Goal: Feedback & Contribution: Submit feedback/report problem

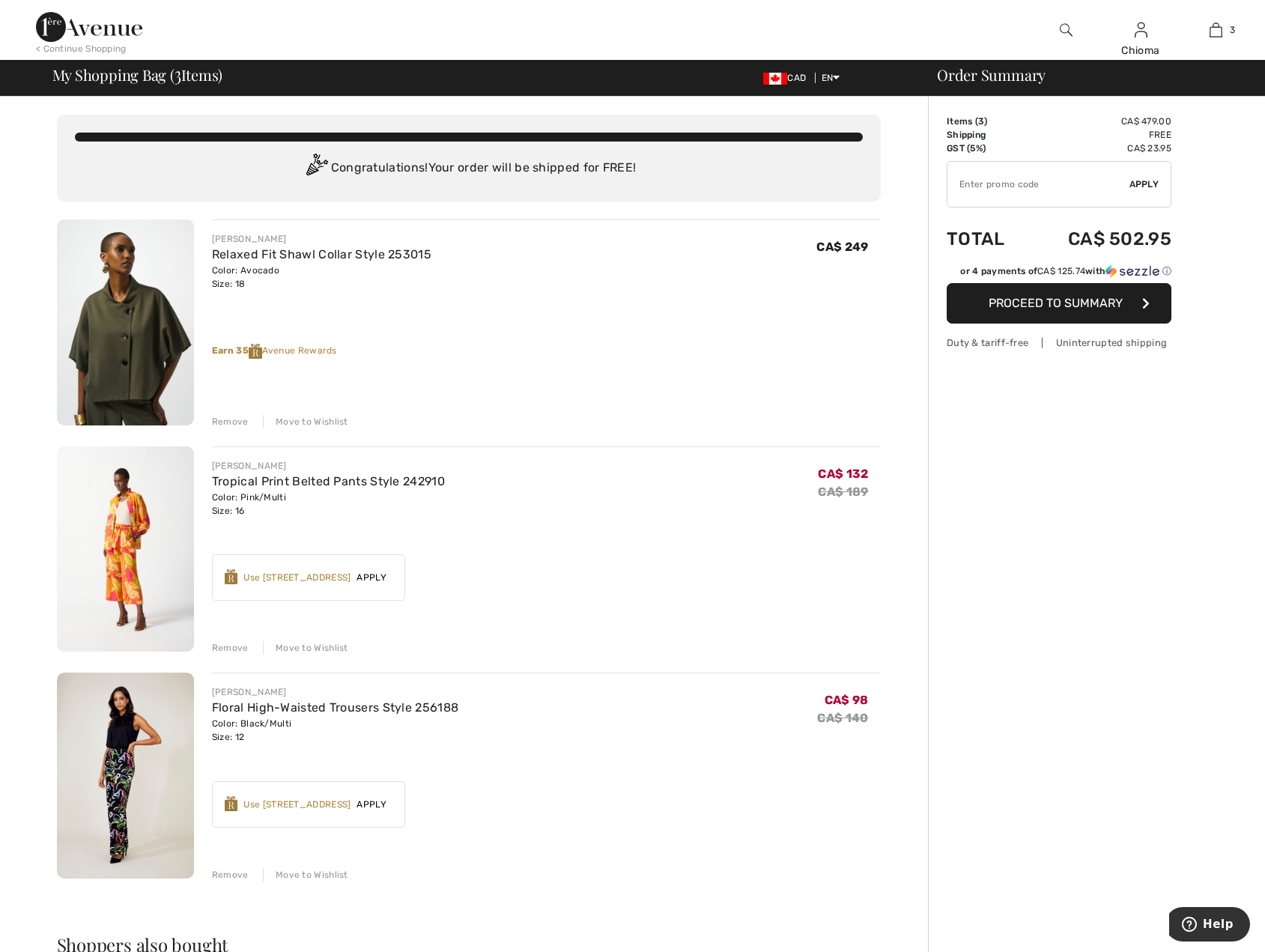
click at [322, 421] on div "Move to Wishlist" at bounding box center [306, 422] width 86 height 14
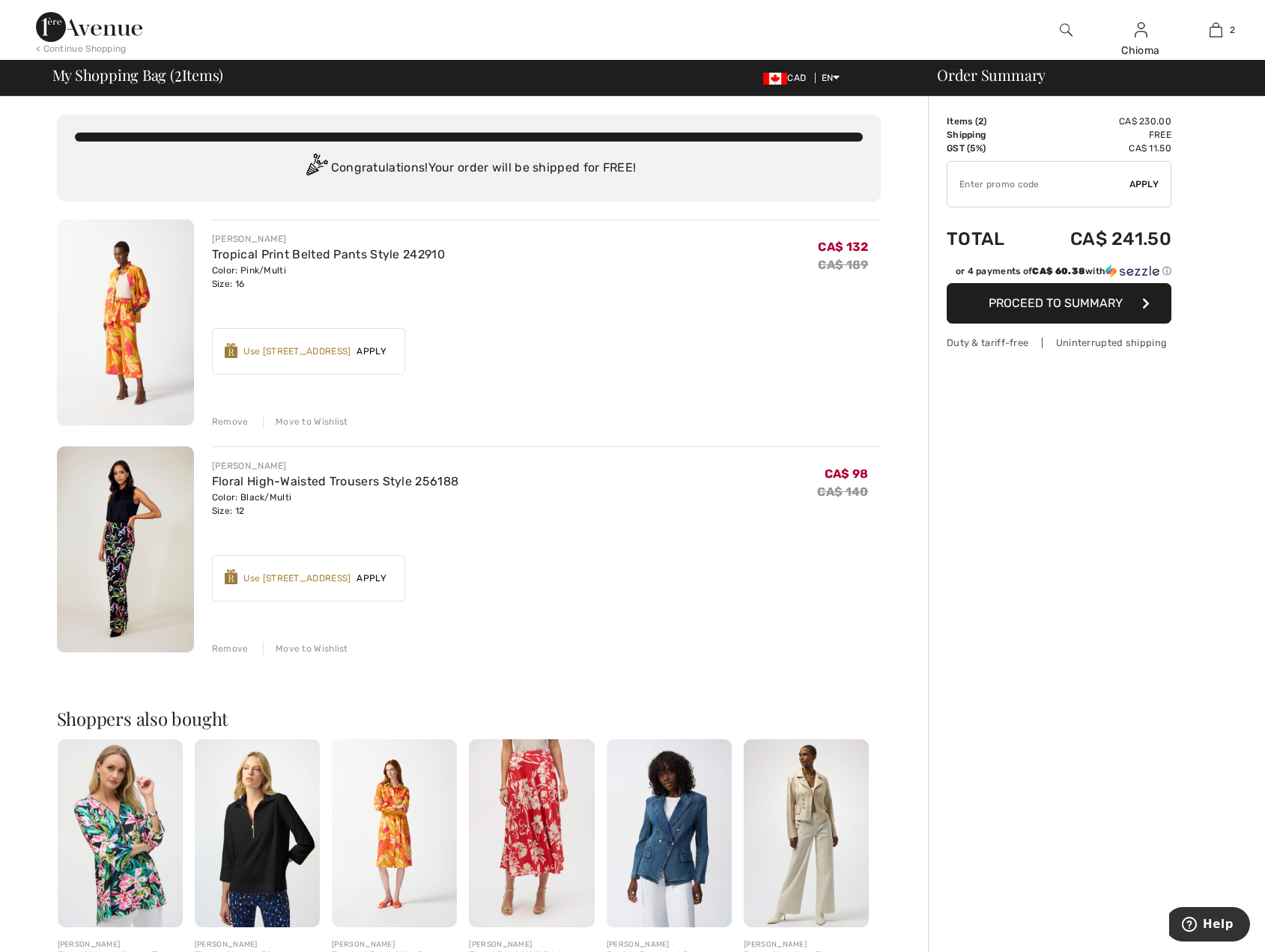
click at [1018, 176] on input "TEXT" at bounding box center [1038, 184] width 182 height 45
type input "EXTRA20"
click at [1144, 188] on span "Apply" at bounding box center [1145, 184] width 30 height 14
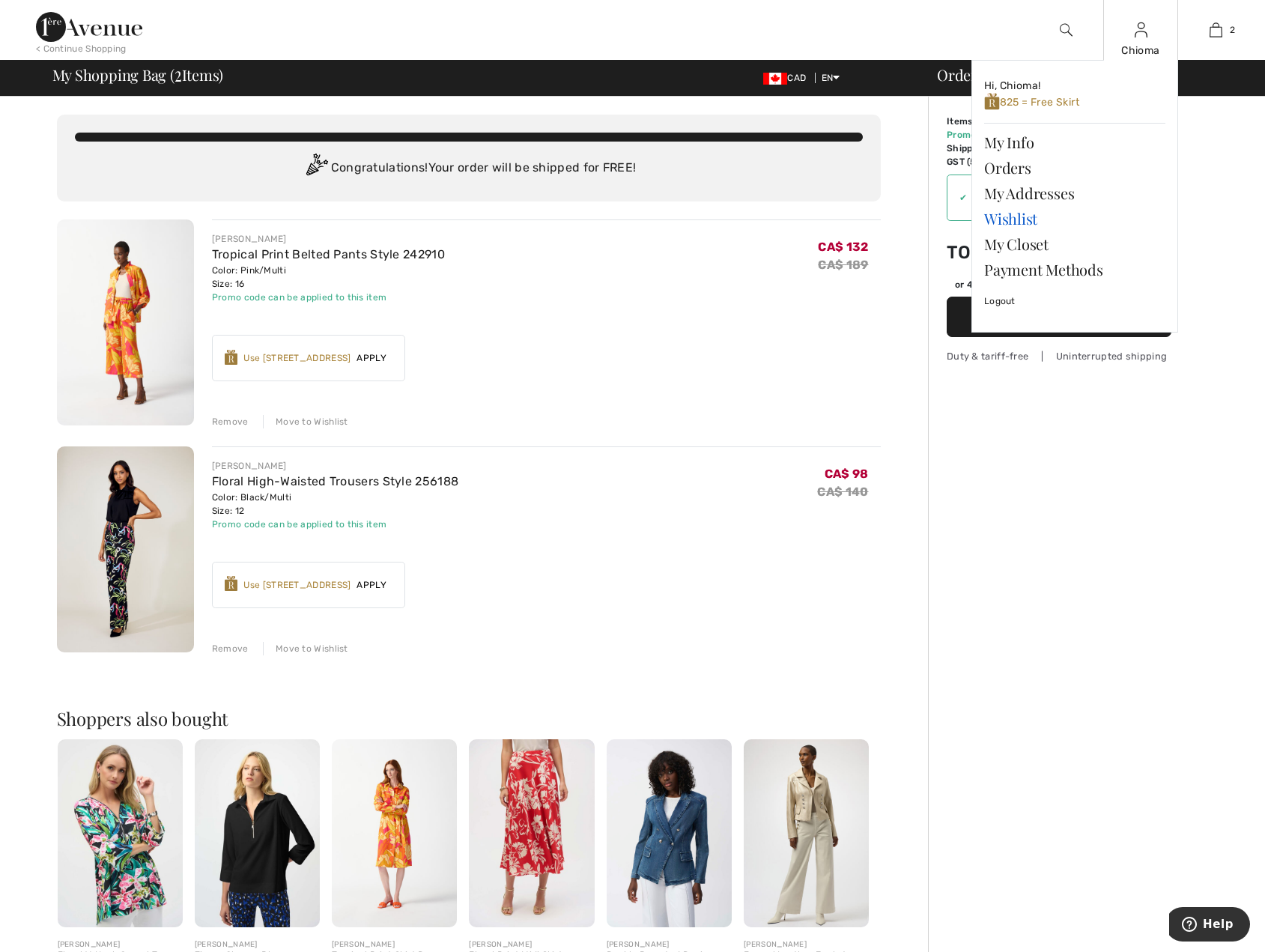
click at [1003, 219] on link "Wishlist" at bounding box center [1075, 219] width 181 height 26
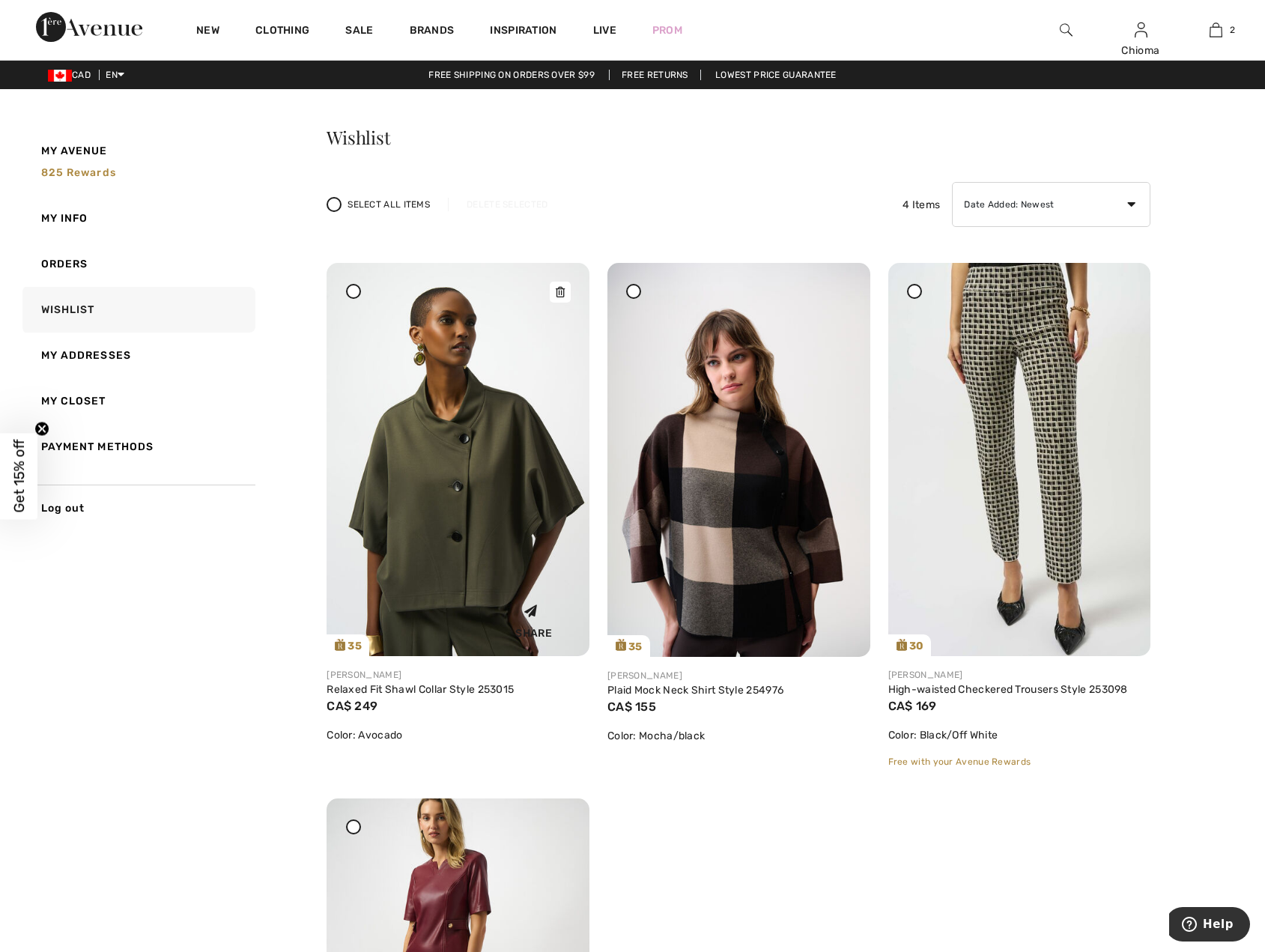
click at [564, 295] on icon at bounding box center [560, 292] width 9 height 10
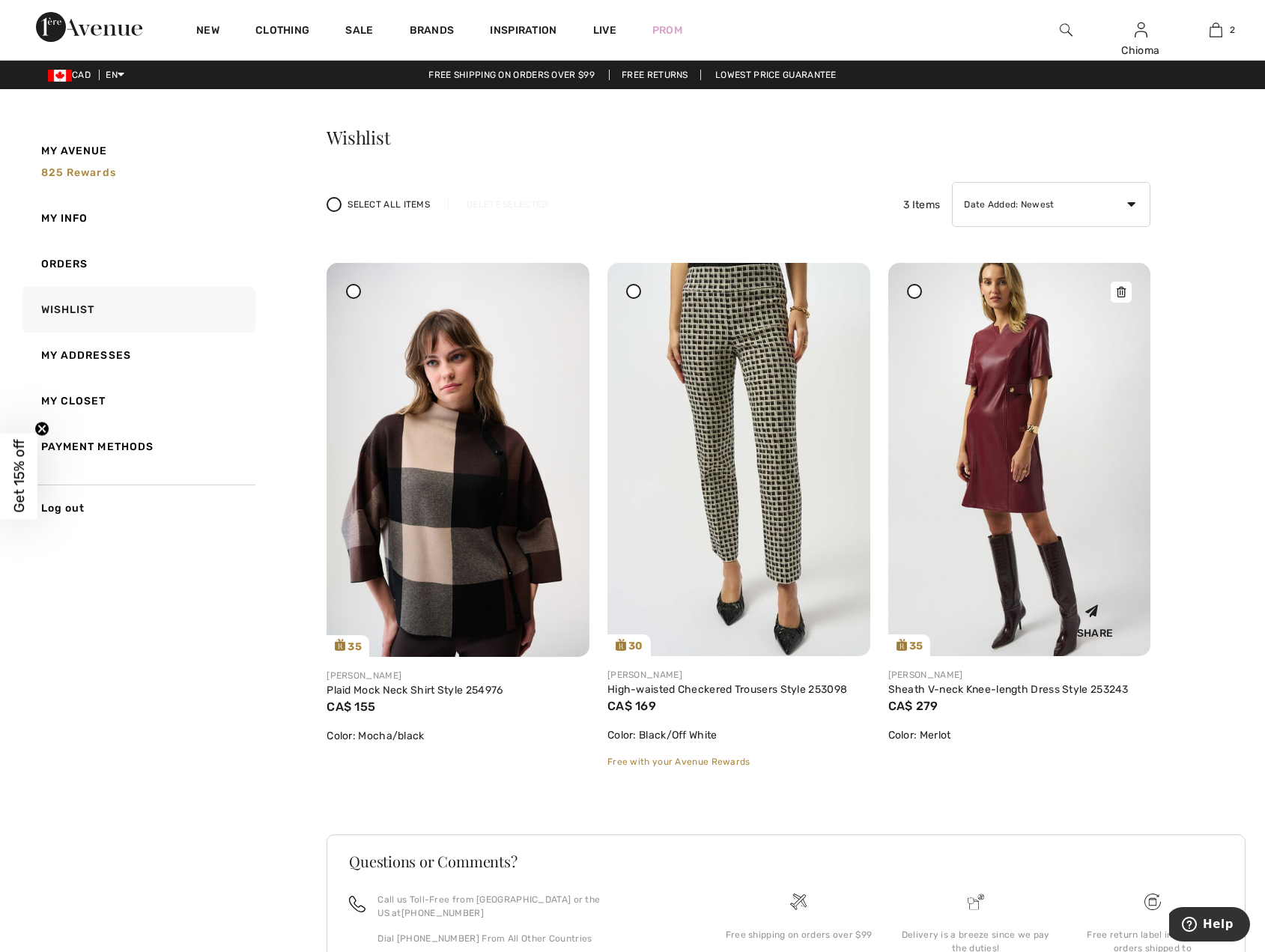
click at [1007, 419] on img at bounding box center [1019, 460] width 263 height 393
click at [477, 429] on img at bounding box center [458, 460] width 263 height 394
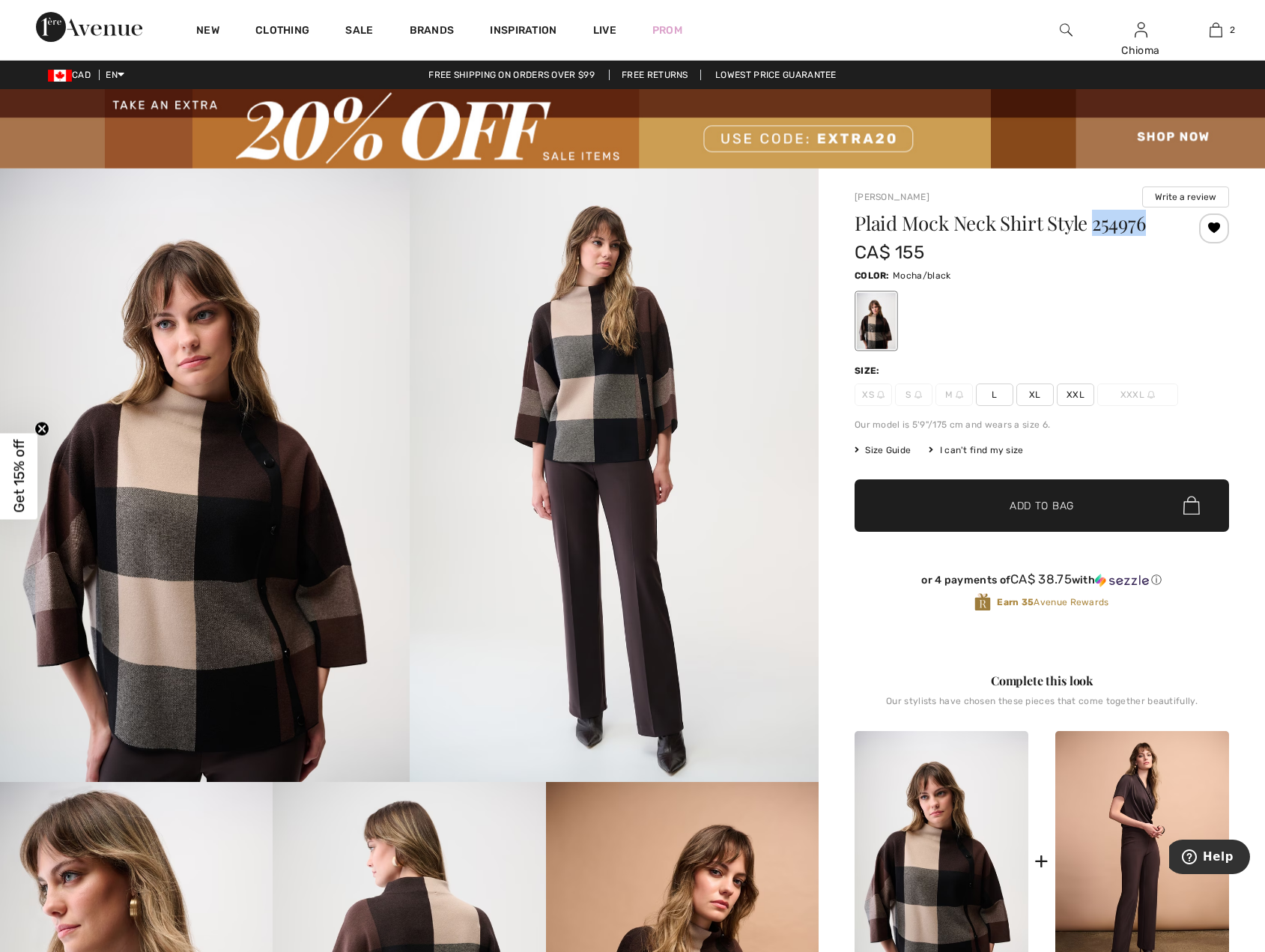
drag, startPoint x: 1095, startPoint y: 228, endPoint x: 1146, endPoint y: 226, distance: 51.0
click at [1146, 226] on h1 "Plaid Mock Neck Shirt Style 254976" at bounding box center [1011, 223] width 312 height 19
copy h1 "254976"
click at [1213, 861] on span "Help" at bounding box center [1218, 857] width 30 height 14
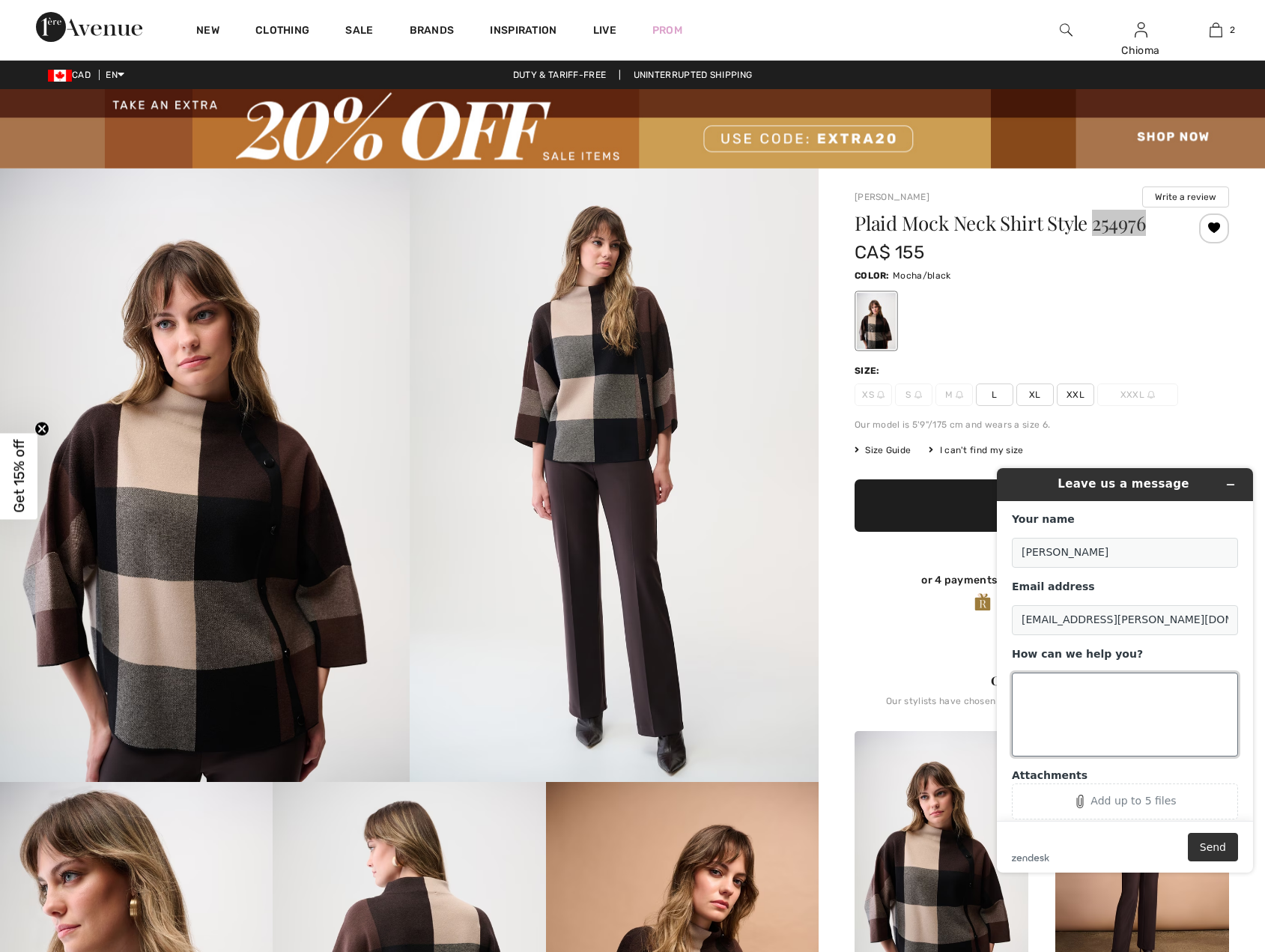
click at [1042, 693] on textarea "How can we help you?" at bounding box center [1125, 715] width 226 height 84
click at [1059, 700] on textarea "Hello, I just received style 254976 in size XXL andit is a" at bounding box center [1125, 715] width 226 height 84
click at [1103, 704] on textarea "Hello, I just received style 254976 in size XXL and it is a" at bounding box center [1125, 715] width 226 height 84
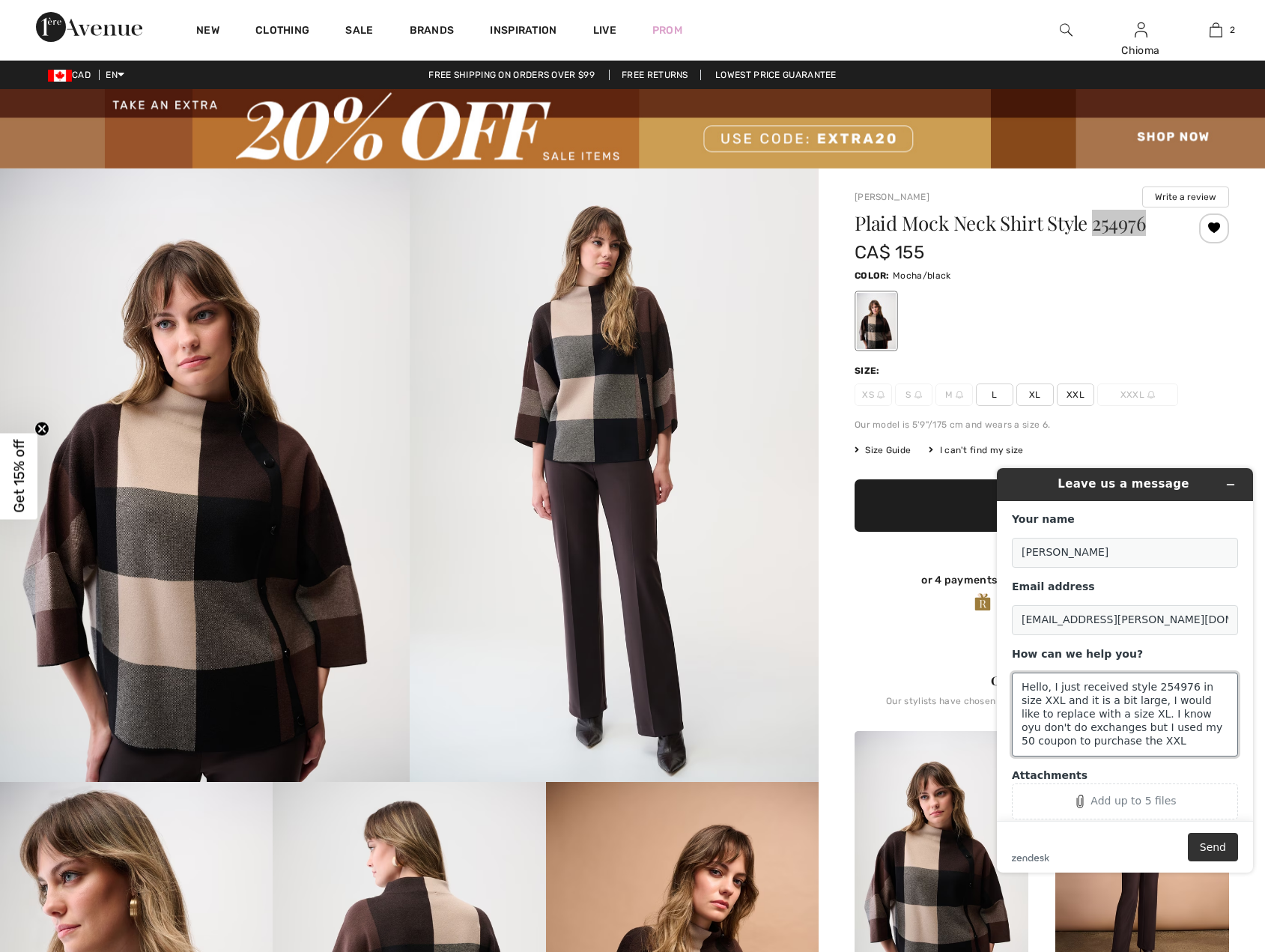
drag, startPoint x: 1158, startPoint y: 718, endPoint x: 1175, endPoint y: 719, distance: 17.0
click at [1175, 719] on textarea "Hello, I just received style 254976 in size XXL and it is a bit large, I would …" at bounding box center [1125, 715] width 226 height 84
click at [1141, 726] on textarea "Hello, I just received style 254976 in size XXL and it is a bit large, I would …" at bounding box center [1125, 715] width 226 height 84
drag, startPoint x: 1163, startPoint y: 733, endPoint x: 1194, endPoint y: 732, distance: 31.0
click at [1194, 732] on textarea "Hello, I just received style 254976 in size XXL and it is a bit large, I would …" at bounding box center [1125, 715] width 226 height 84
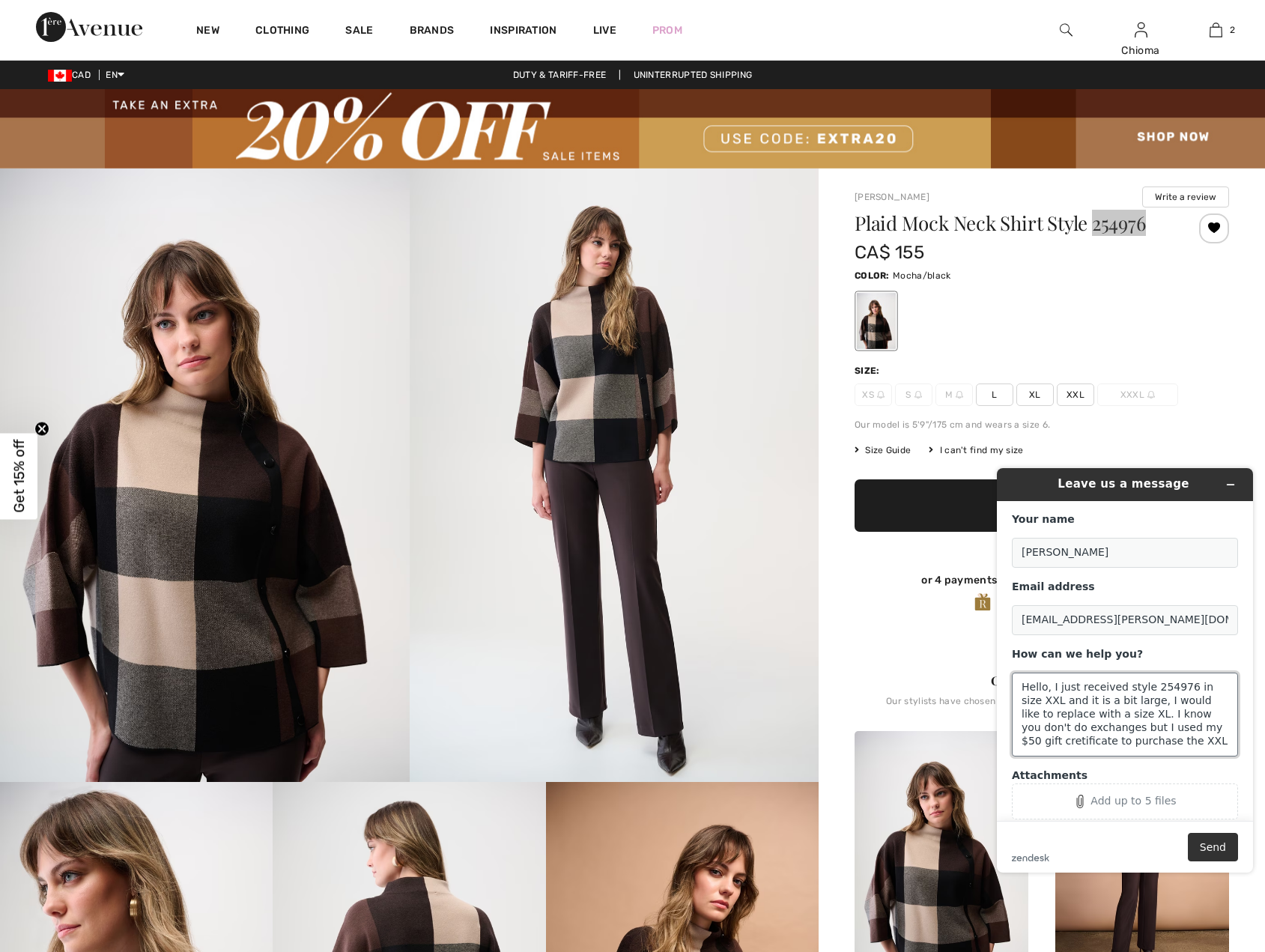
click at [1134, 743] on textarea "Hello, I just received style 254976 in size XXL and it is a bit large, I would …" at bounding box center [1125, 715] width 226 height 84
click at [1041, 702] on textarea "Hello, I just received style 254976 in size XXL and it is a bit large, I would …" at bounding box center [1125, 715] width 226 height 84
click at [1128, 705] on textarea "Hello, I just received style 254976 in size XXL and it is a bit large, I would …" at bounding box center [1125, 715] width 226 height 84
click at [1127, 743] on textarea "Hello, I just received style 254976 in size XXL and it is a bit large, I would …" at bounding box center [1125, 715] width 226 height 84
paste textarea "250823-1388167"
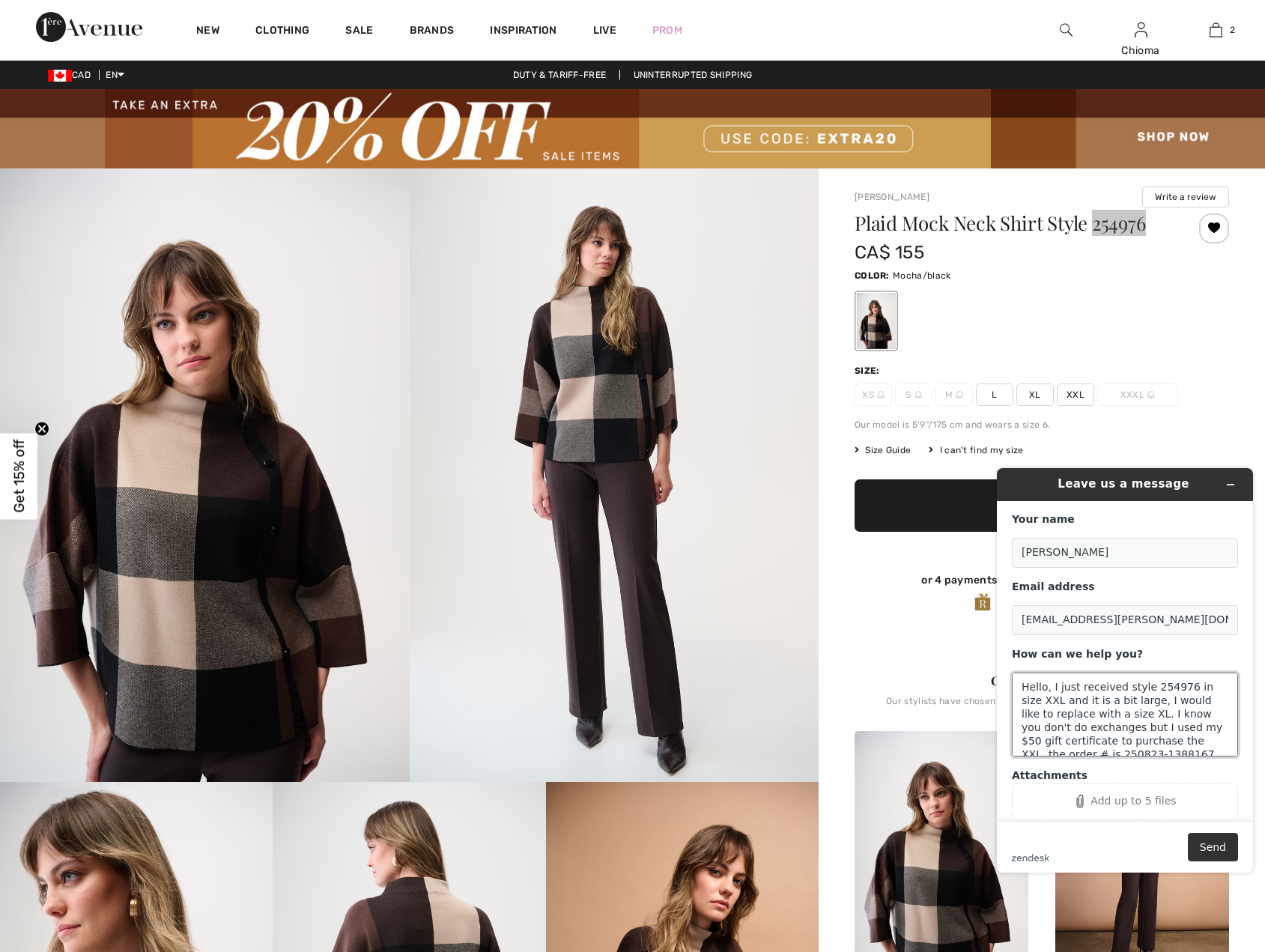
scroll to position [6, 0]
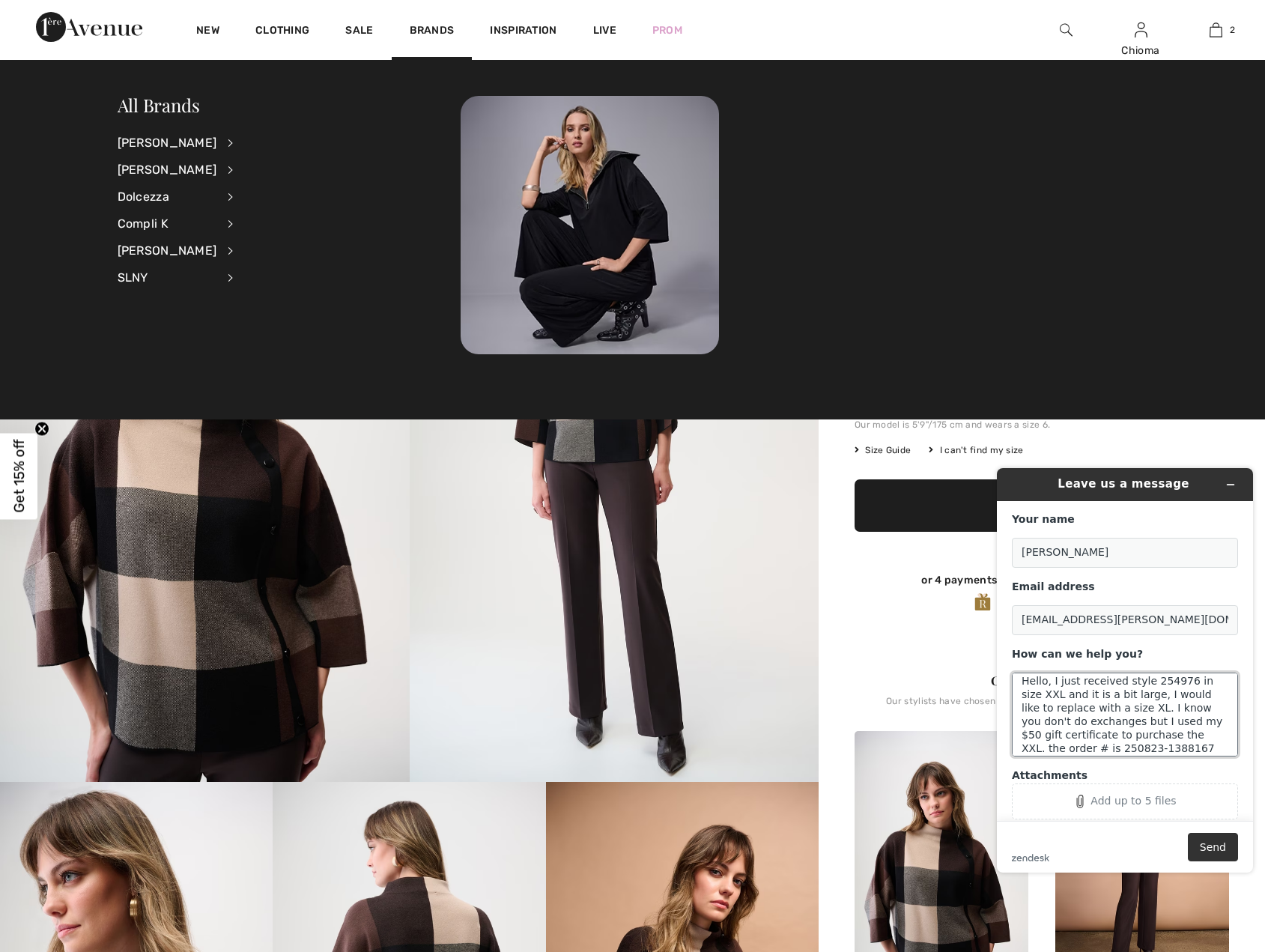
type textarea "Hello, I just received style 254976 in size XXL and it is a bit large, I would …"
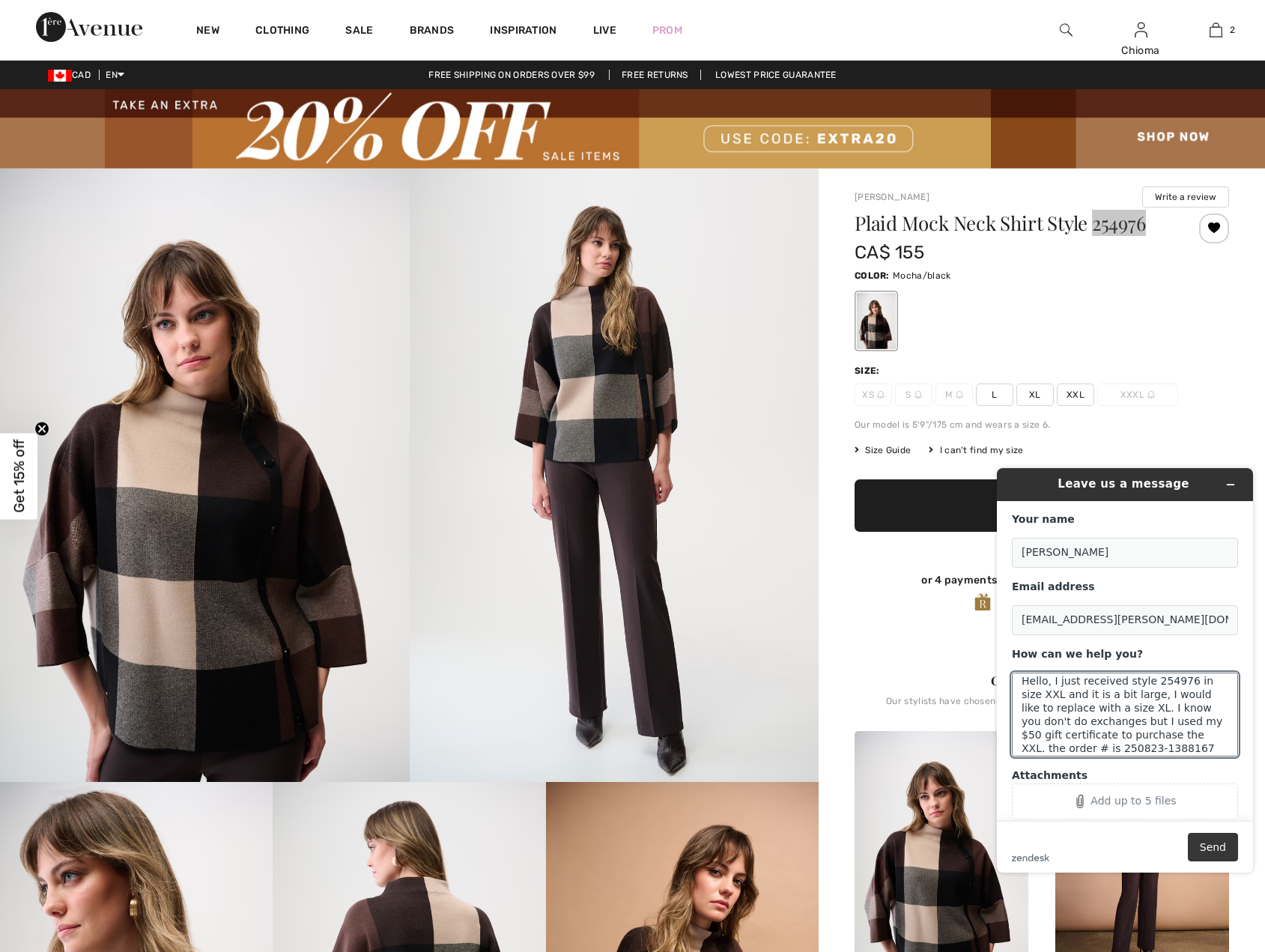
click at [1212, 844] on button "Send" at bounding box center [1213, 847] width 50 height 29
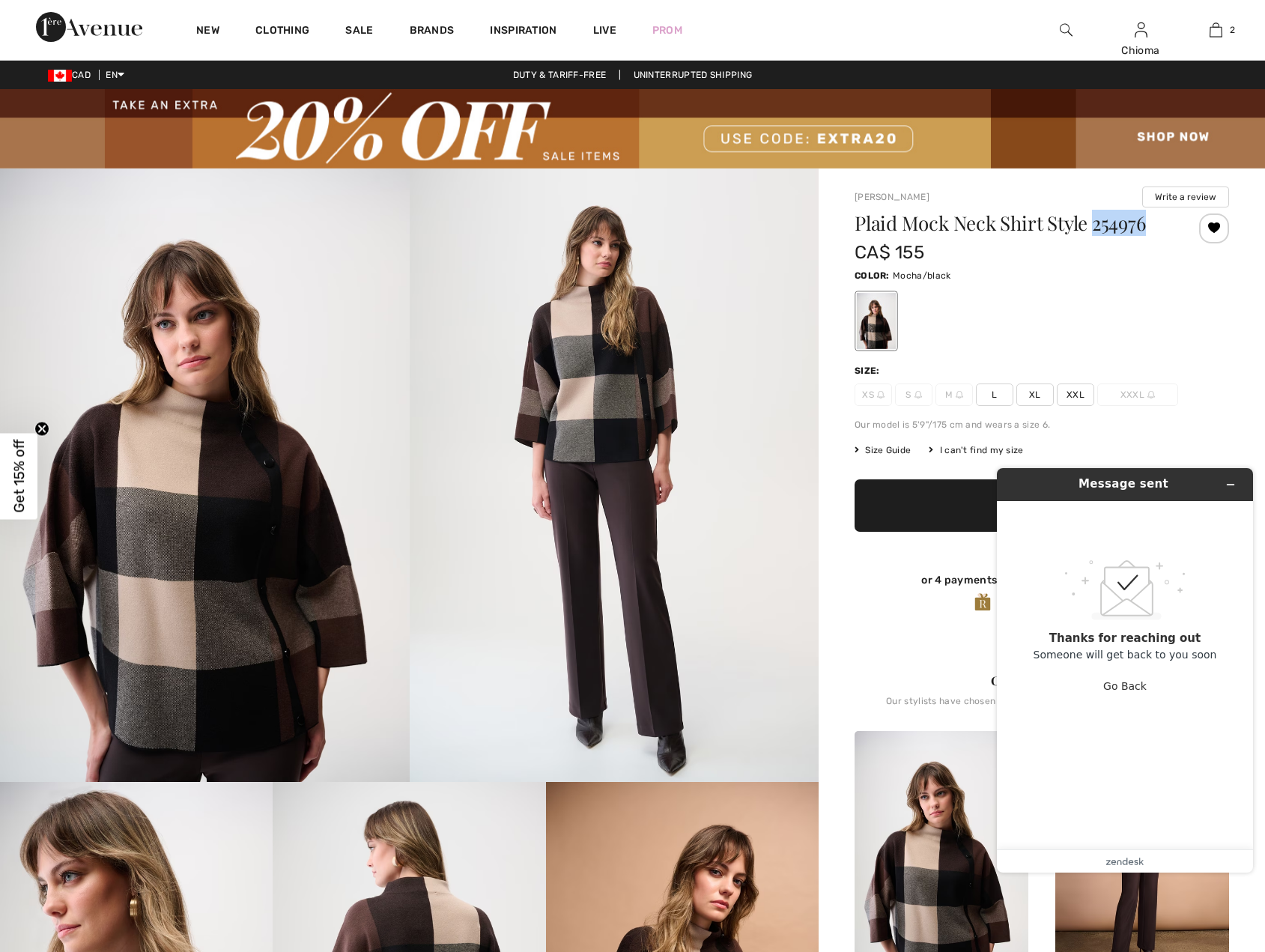
click at [1042, 266] on div "Color: Mocha/black" at bounding box center [1042, 274] width 375 height 18
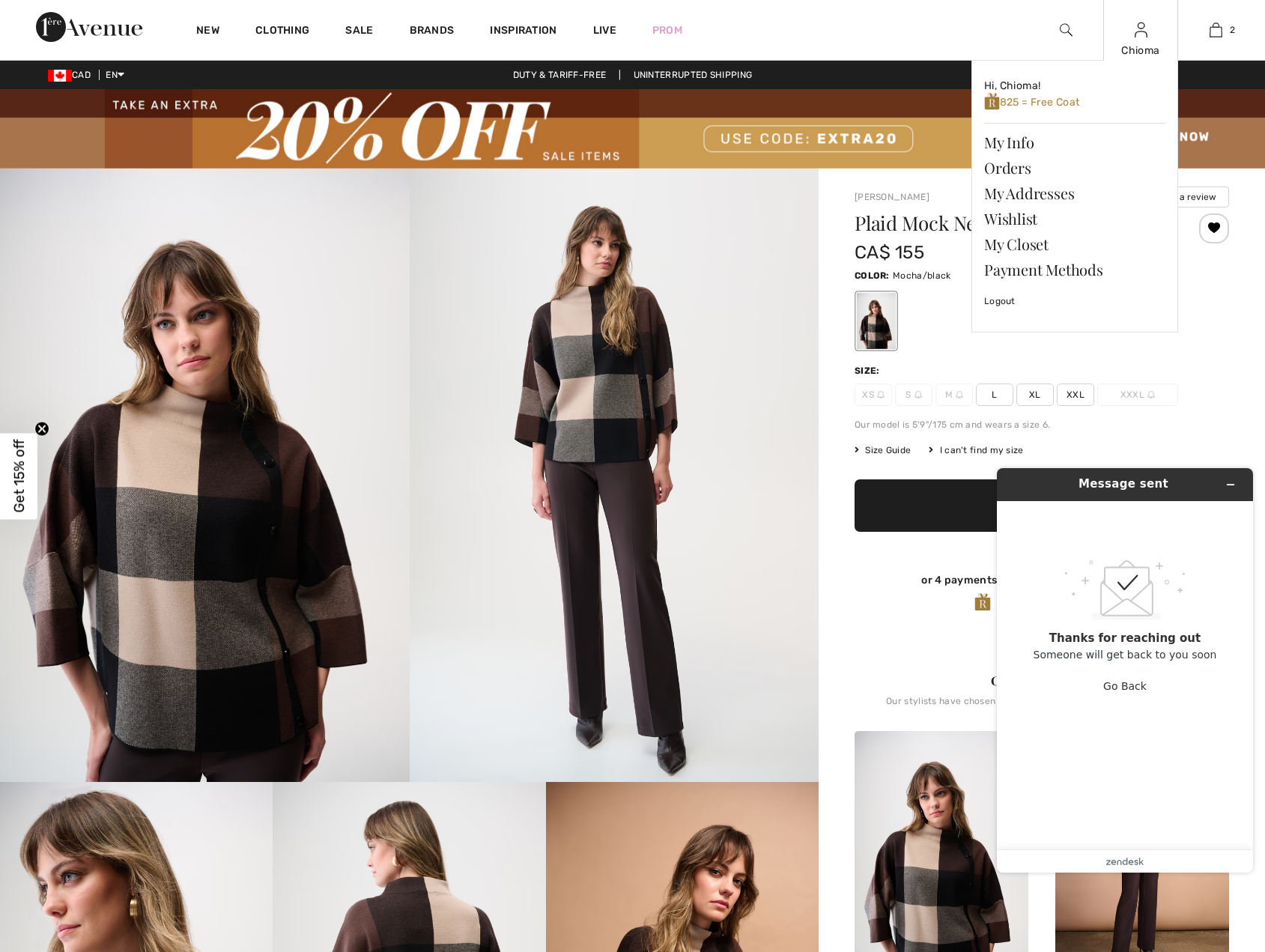
click at [1136, 37] on img at bounding box center [1141, 30] width 13 height 18
click at [1011, 169] on link "Orders" at bounding box center [1075, 168] width 181 height 26
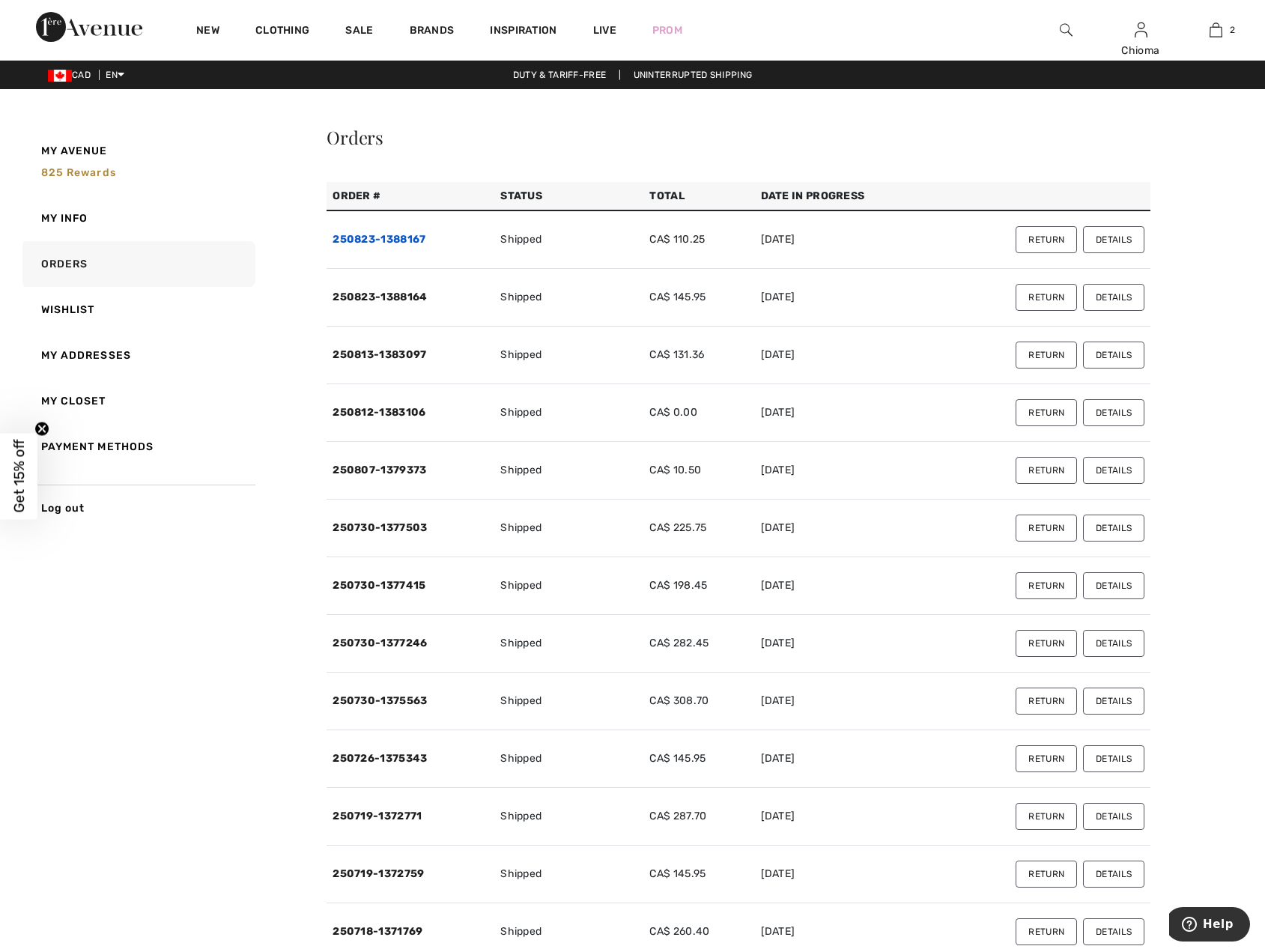
click at [380, 240] on link "250823-1388167" at bounding box center [379, 239] width 93 height 13
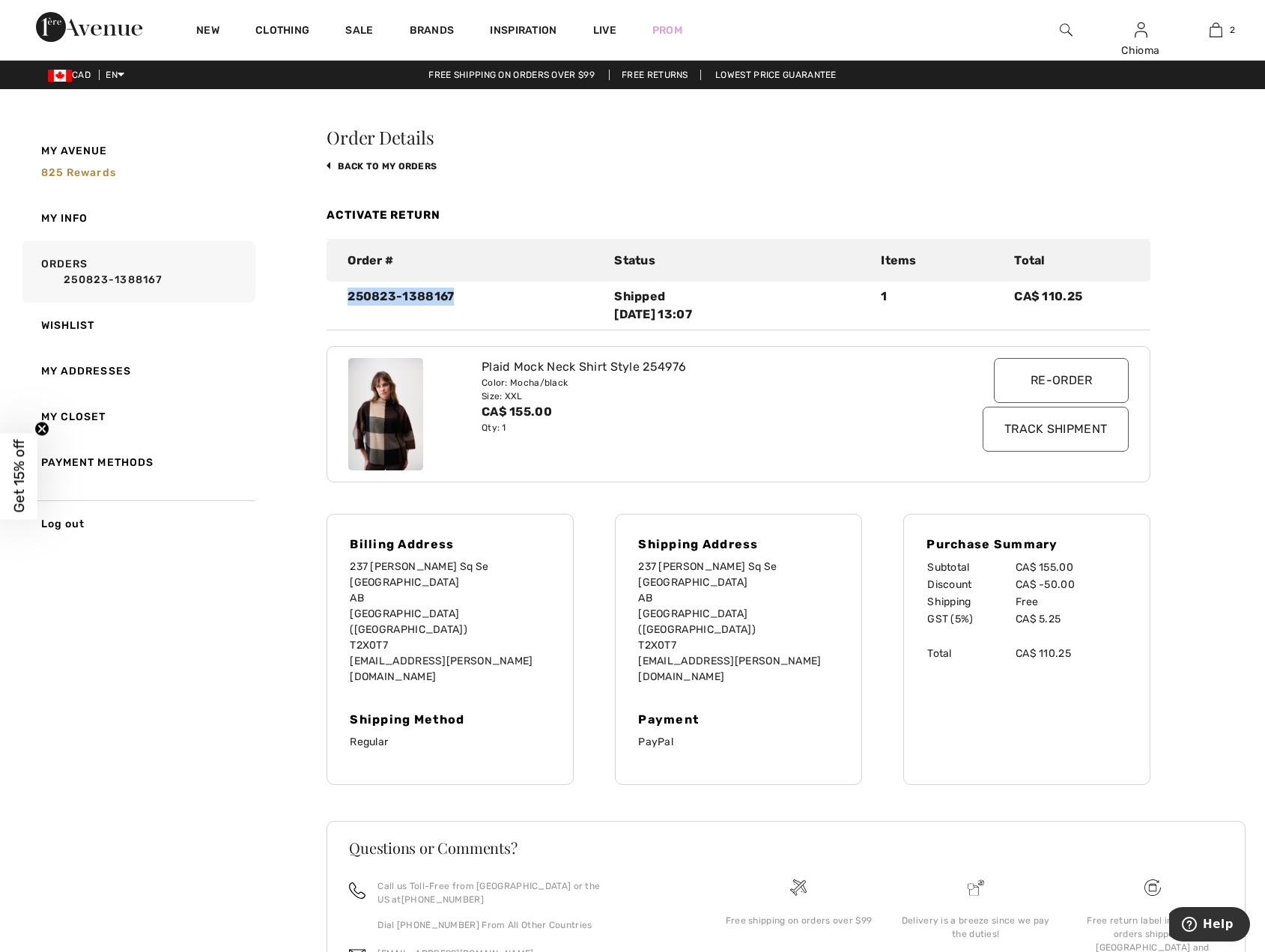
drag, startPoint x: 348, startPoint y: 298, endPoint x: 463, endPoint y: 291, distance: 115.2
click at [463, 291] on div "250823-1388167" at bounding box center [472, 306] width 267 height 36
copy div "250823-1388167"
click at [376, 166] on link "back to My Orders" at bounding box center [381, 165] width 110 height 10
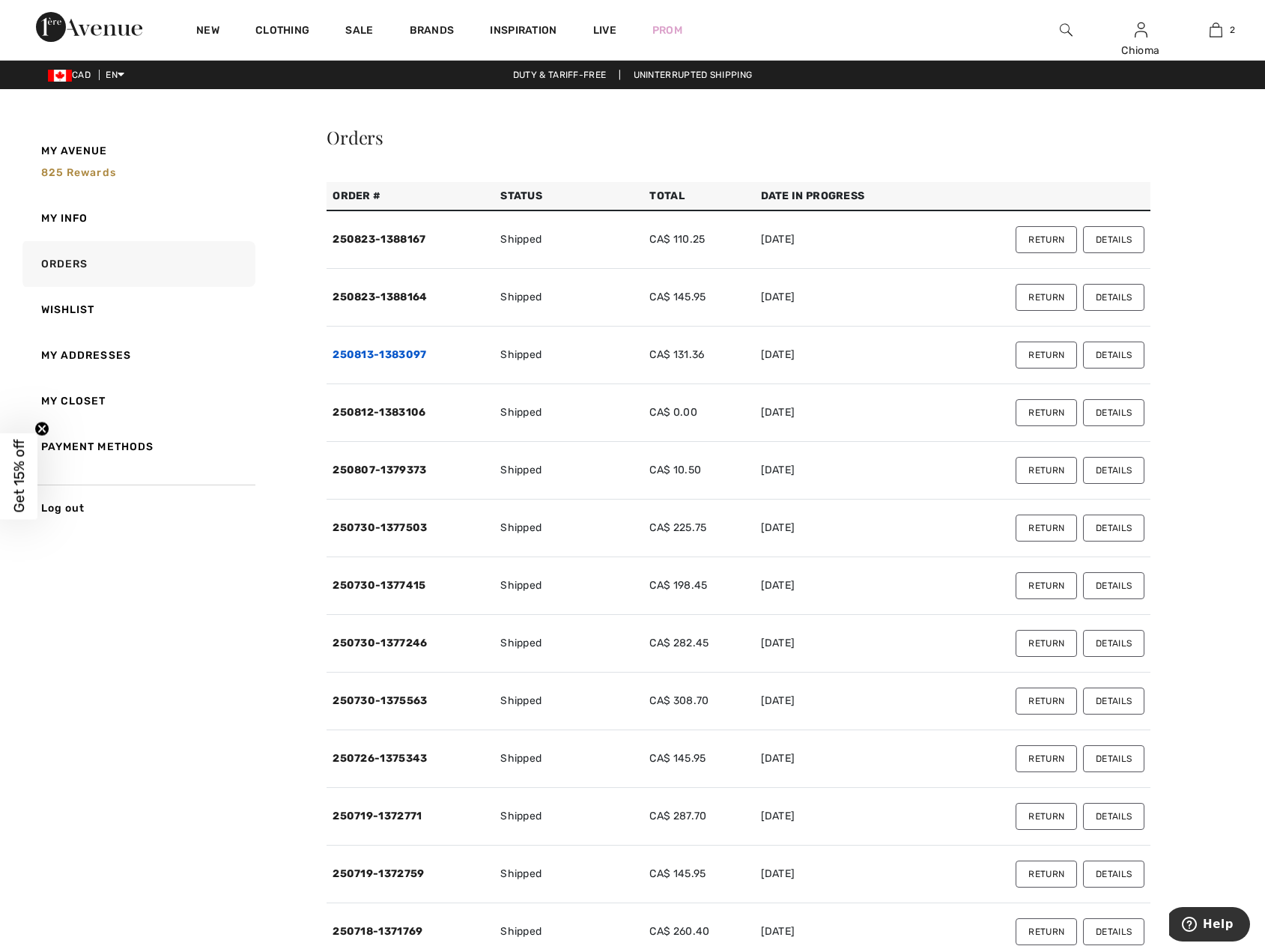
click at [384, 354] on link "250813-1383097" at bounding box center [379, 355] width 93 height 13
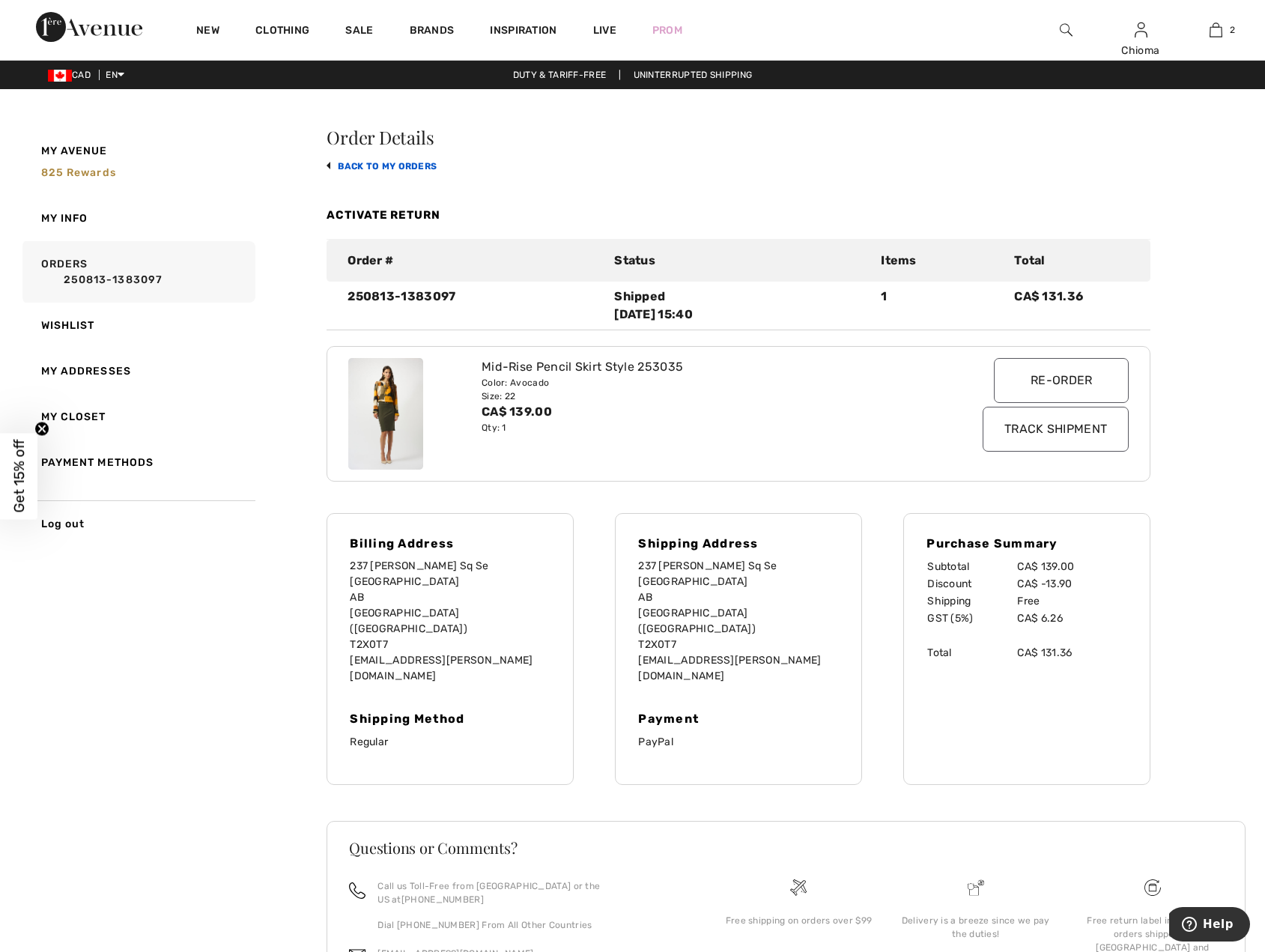
click at [369, 166] on link "back to My Orders" at bounding box center [381, 165] width 110 height 10
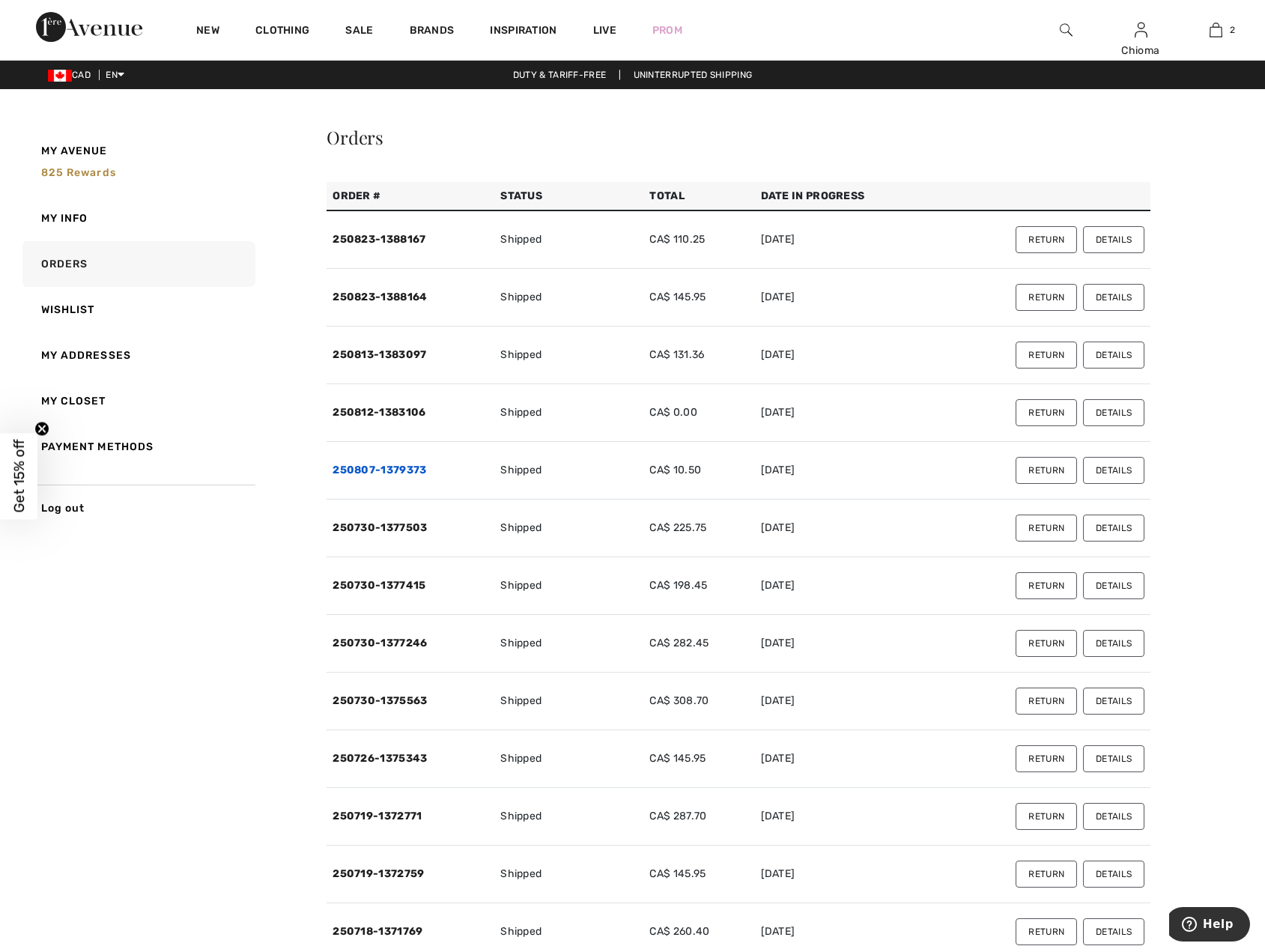
click at [383, 471] on link "250807-1379373" at bounding box center [379, 470] width 93 height 13
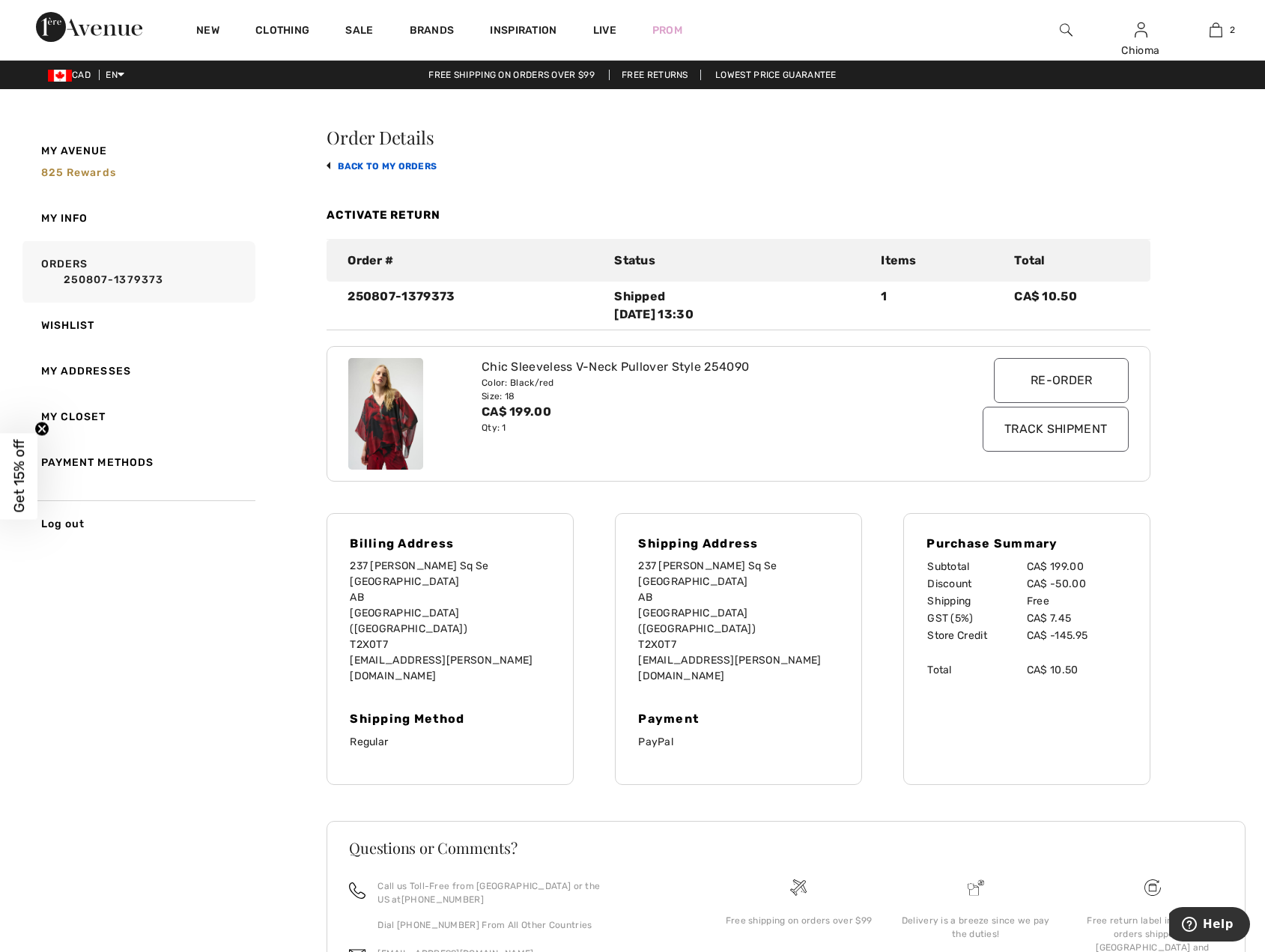
click at [392, 169] on link "back to My Orders" at bounding box center [381, 165] width 110 height 10
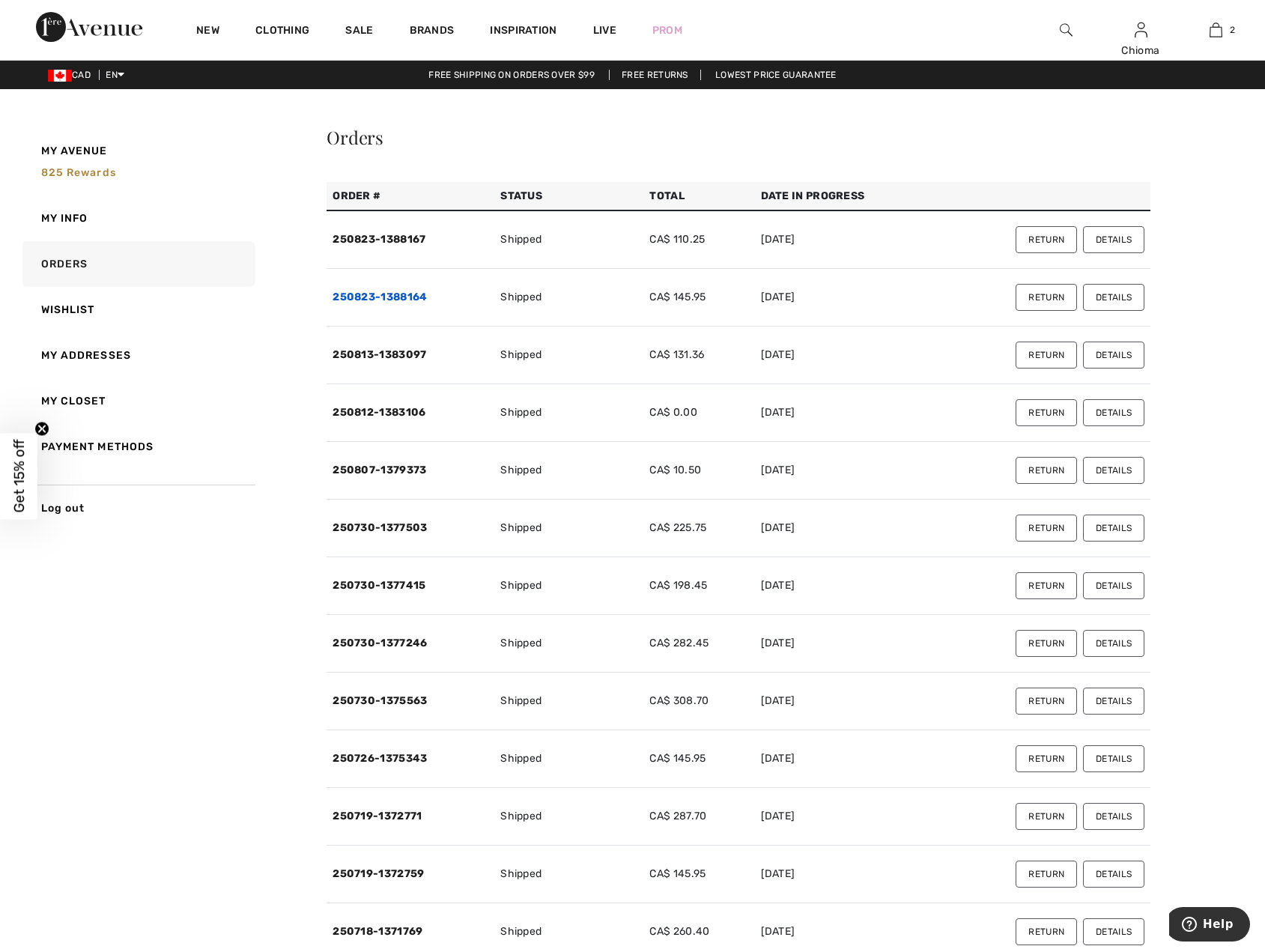
click at [397, 303] on link "250823-1388164" at bounding box center [380, 297] width 94 height 13
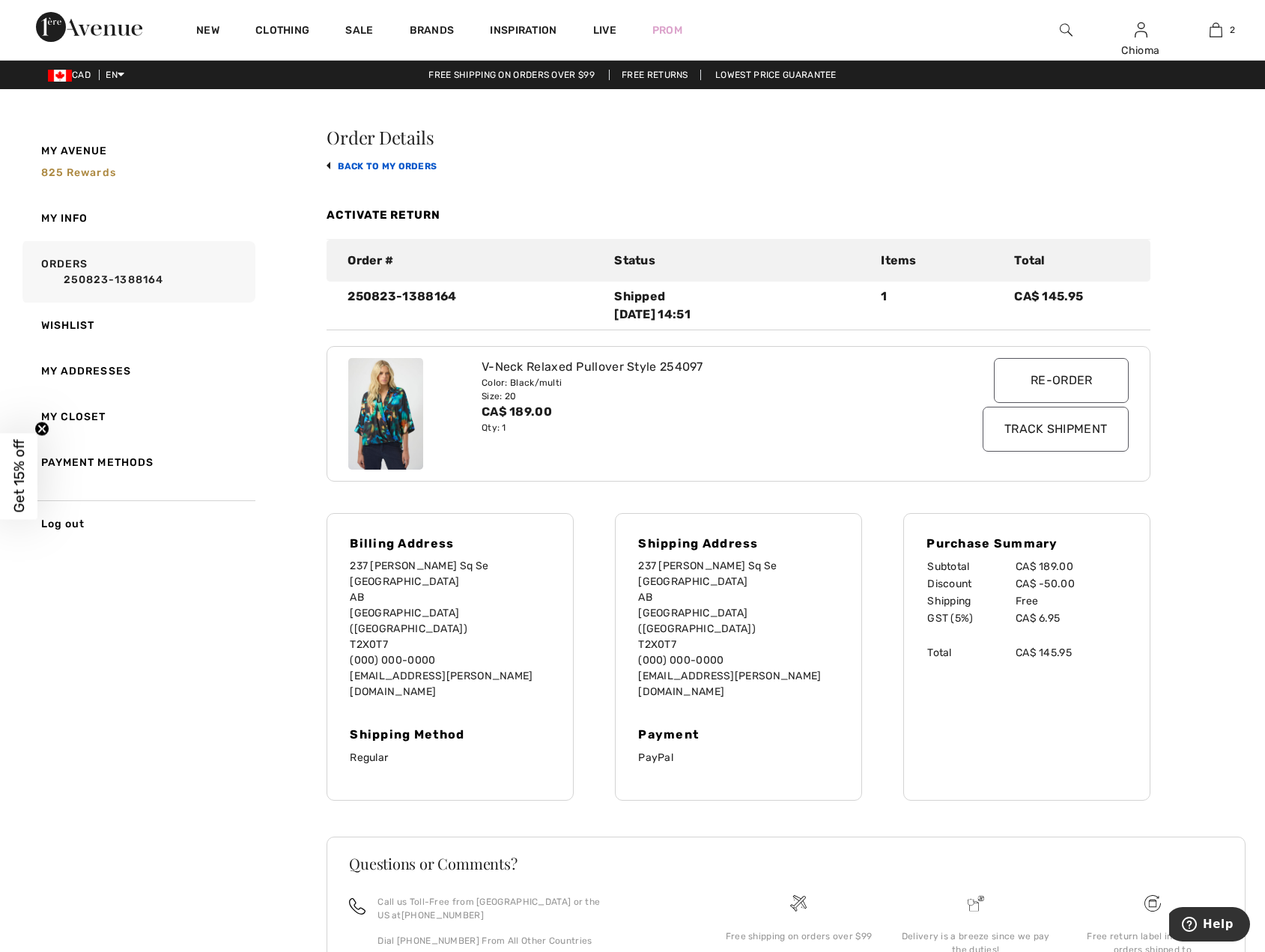
click at [371, 163] on link "back to My Orders" at bounding box center [381, 165] width 110 height 10
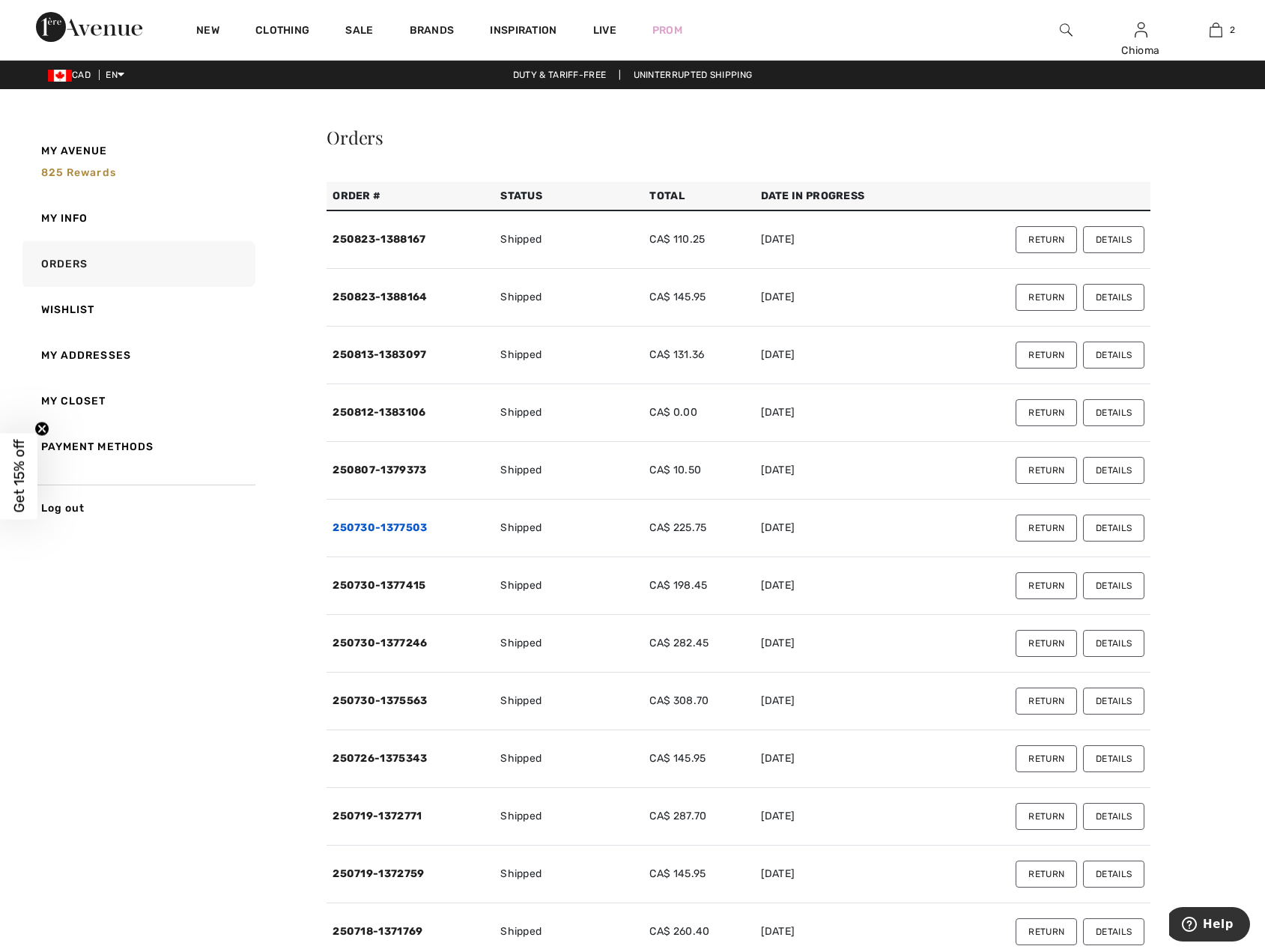
click at [392, 523] on link "250730-1377503" at bounding box center [380, 528] width 94 height 13
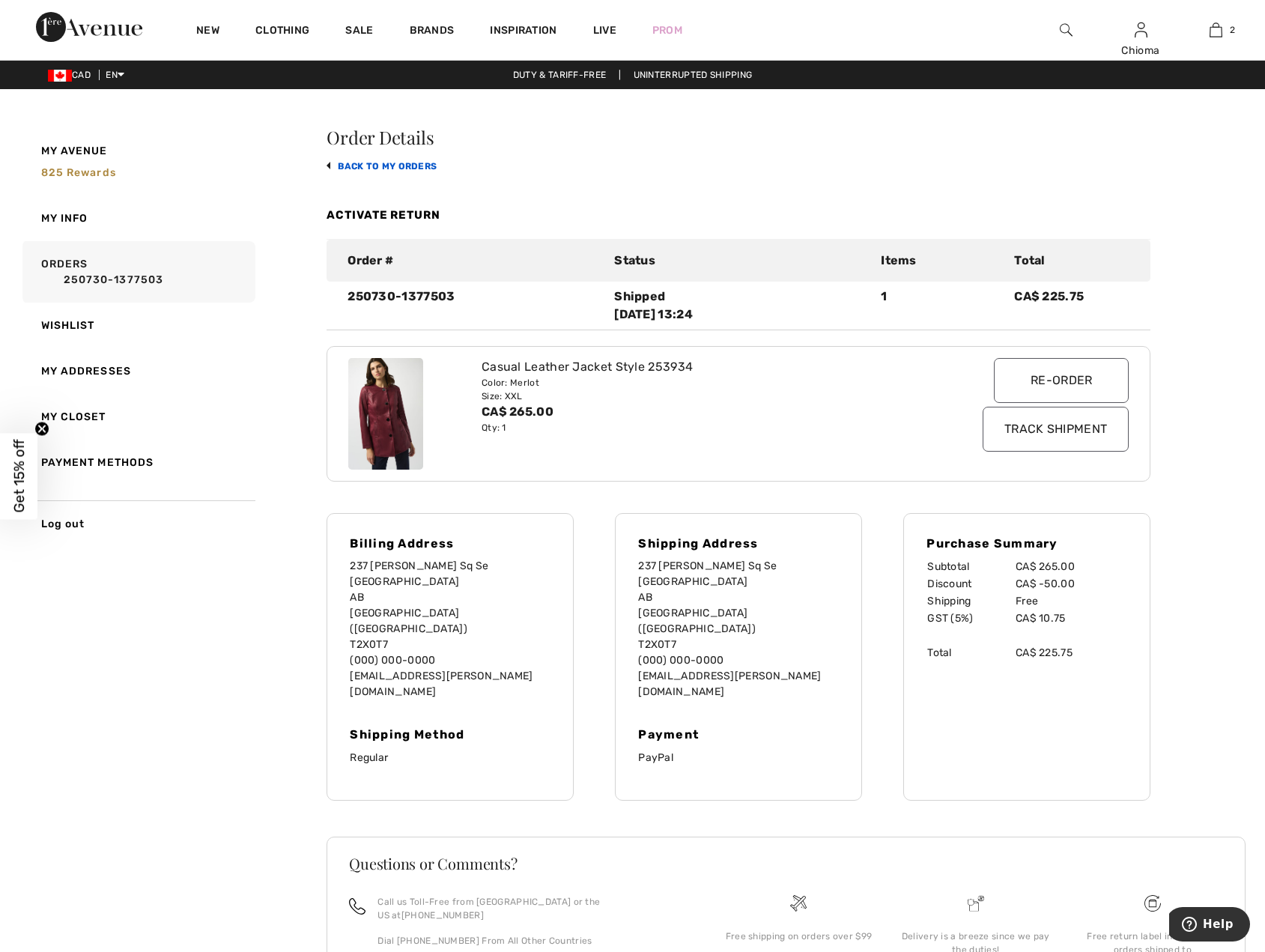
click at [379, 170] on link "back to My Orders" at bounding box center [381, 165] width 110 height 10
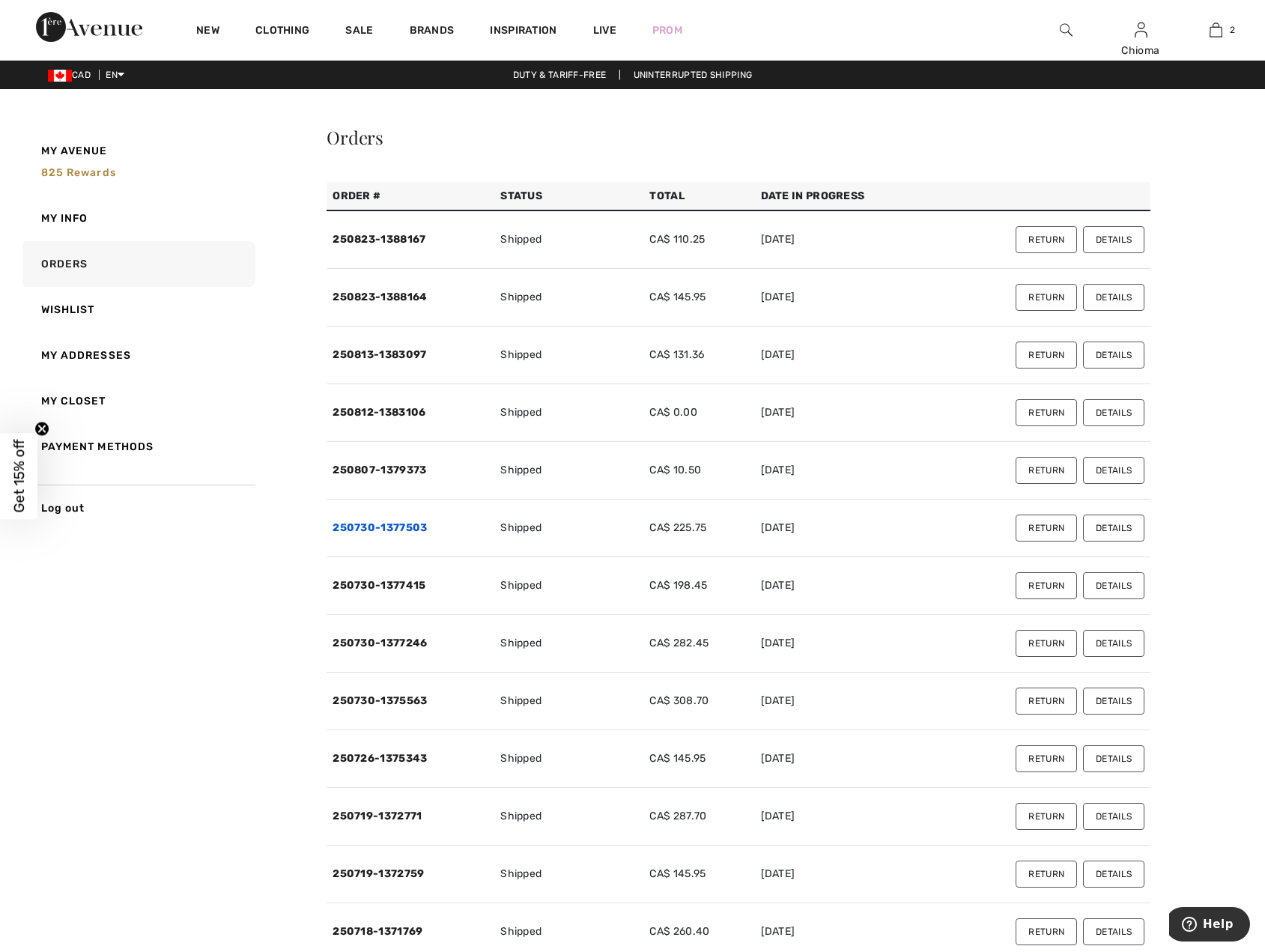
click at [376, 531] on link "250730-1377503" at bounding box center [380, 528] width 94 height 13
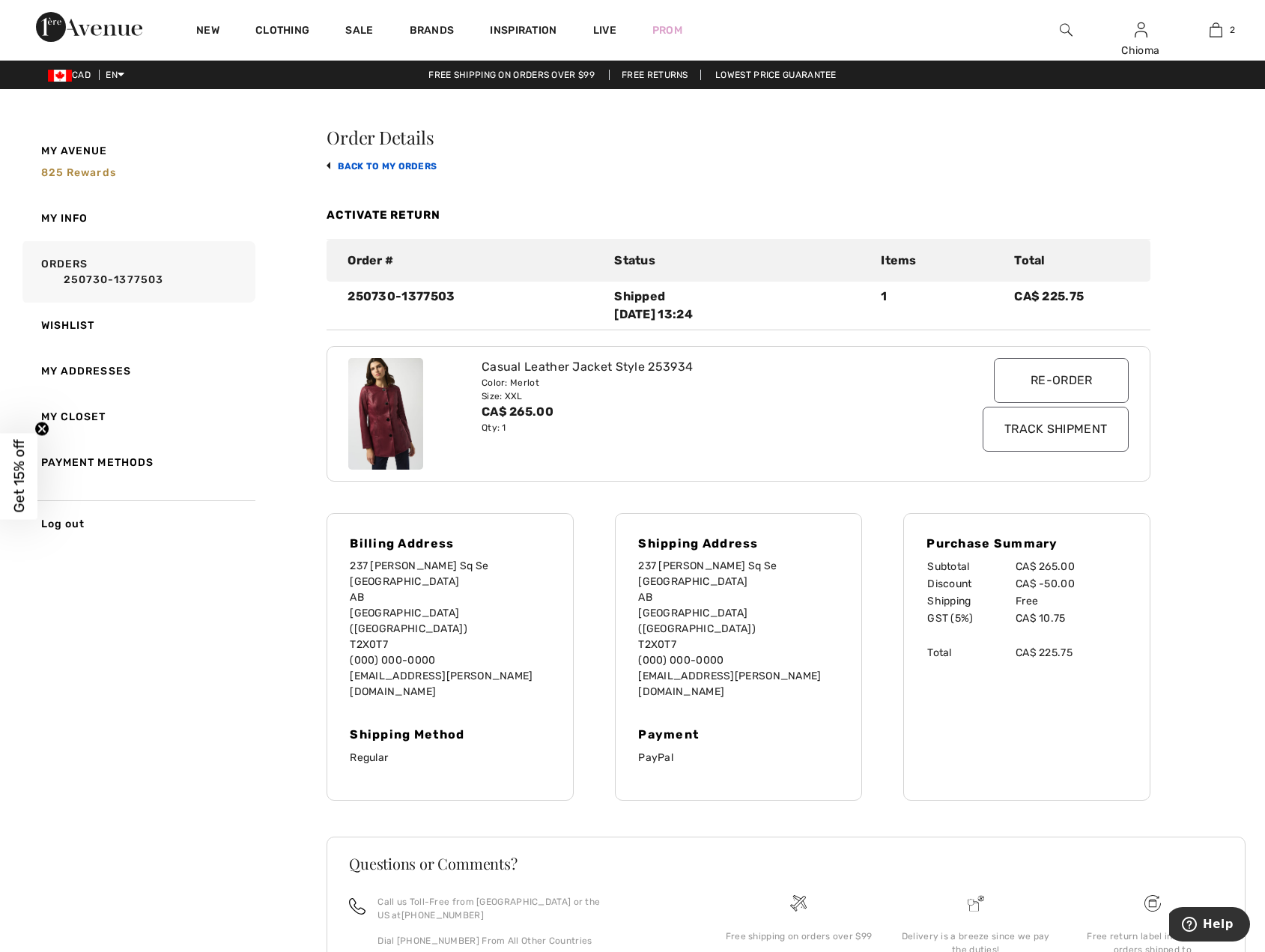
click at [388, 163] on link "back to My Orders" at bounding box center [381, 165] width 110 height 10
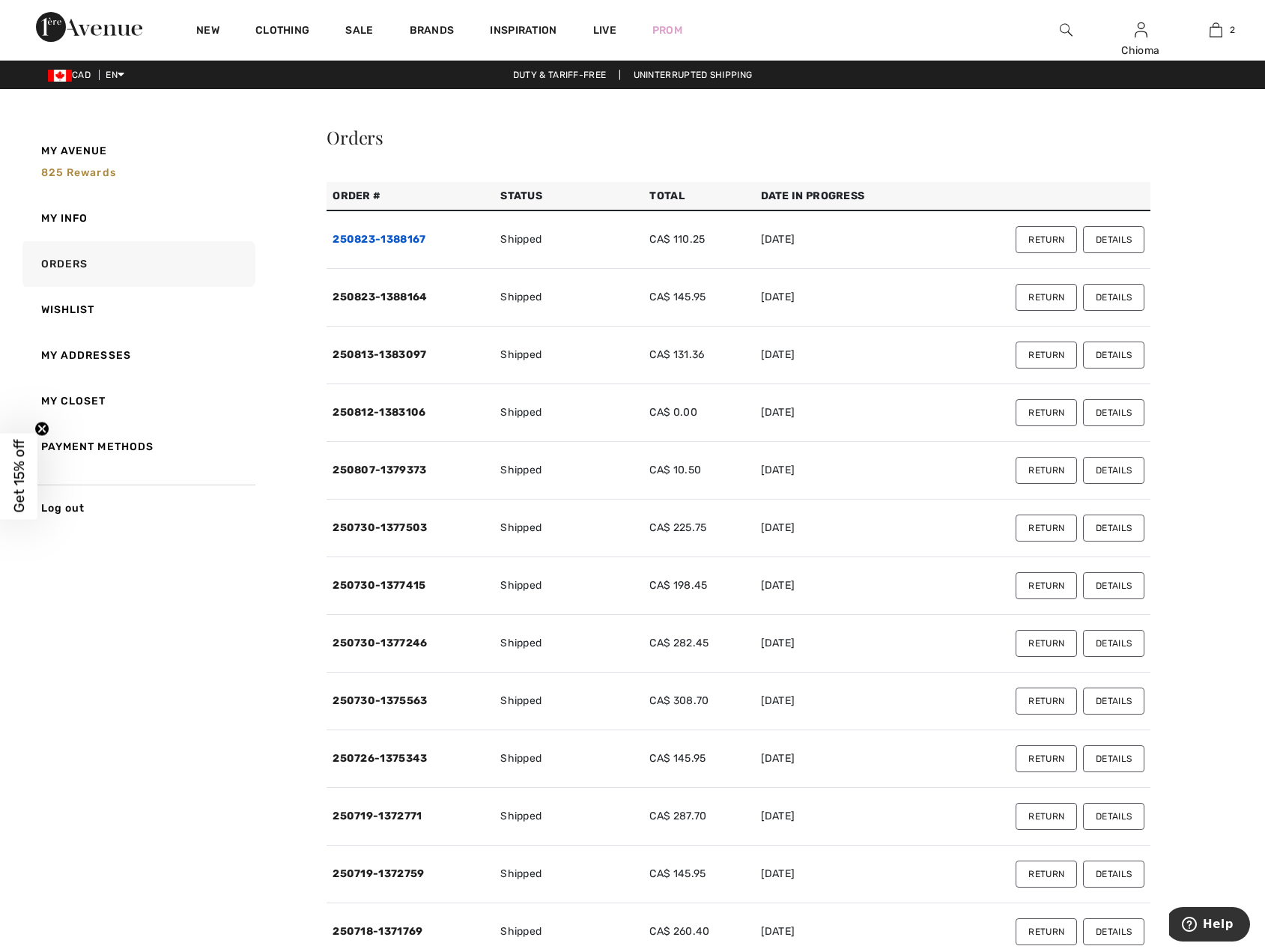
click at [388, 234] on link "250823-1388167" at bounding box center [379, 239] width 93 height 13
click at [395, 415] on link "250812-1383106" at bounding box center [379, 413] width 93 height 13
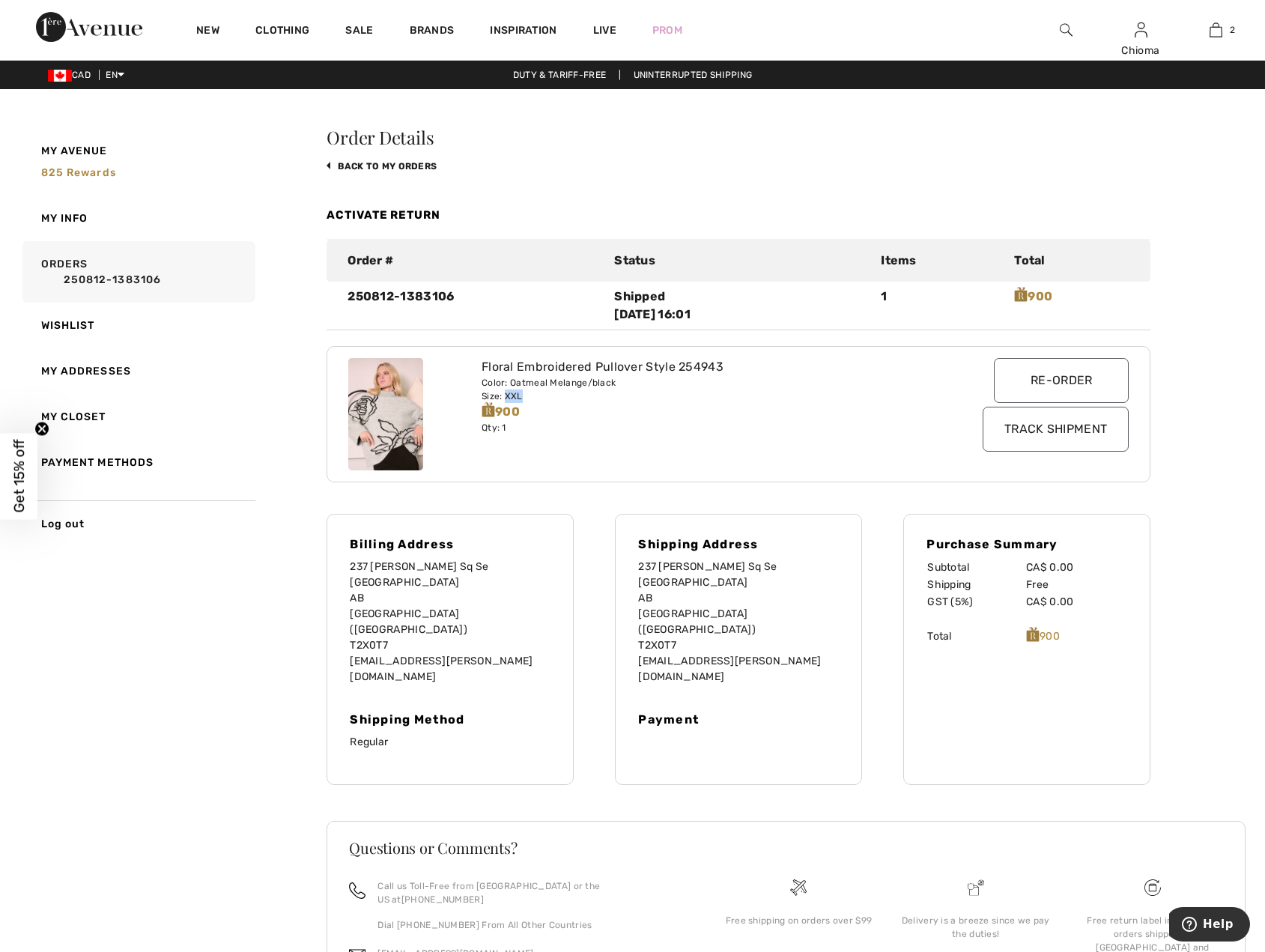
drag, startPoint x: 505, startPoint y: 395, endPoint x: 523, endPoint y: 392, distance: 18.2
click at [523, 392] on div "Size: XXL" at bounding box center [705, 396] width 448 height 14
copy div "XXL"
drag, startPoint x: 483, startPoint y: 366, endPoint x: 725, endPoint y: 364, distance: 242.0
click at [727, 364] on div "Floral Embroidered Pullover Style 254943" at bounding box center [705, 367] width 448 height 18
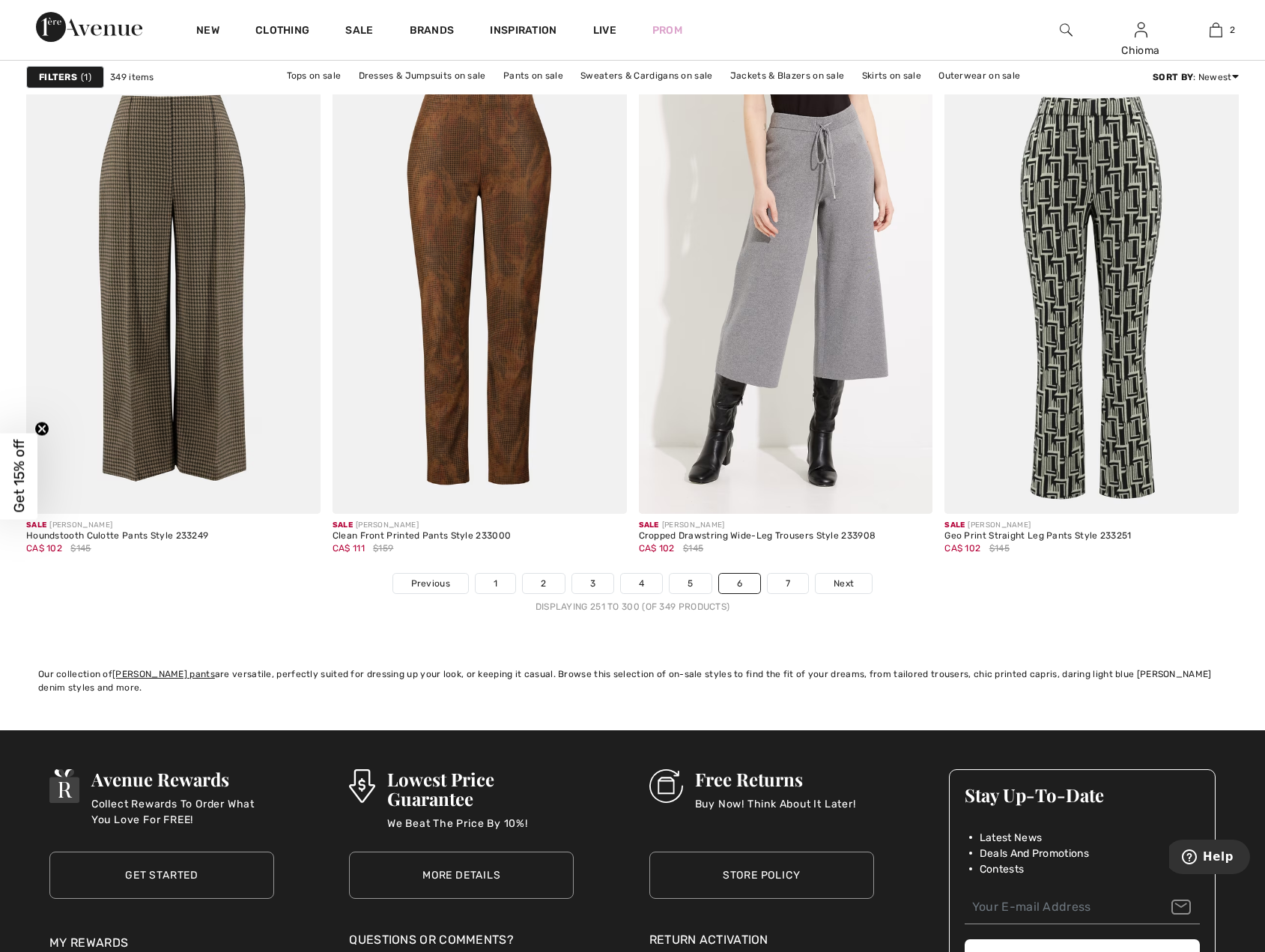
scroll to position [7567, 0]
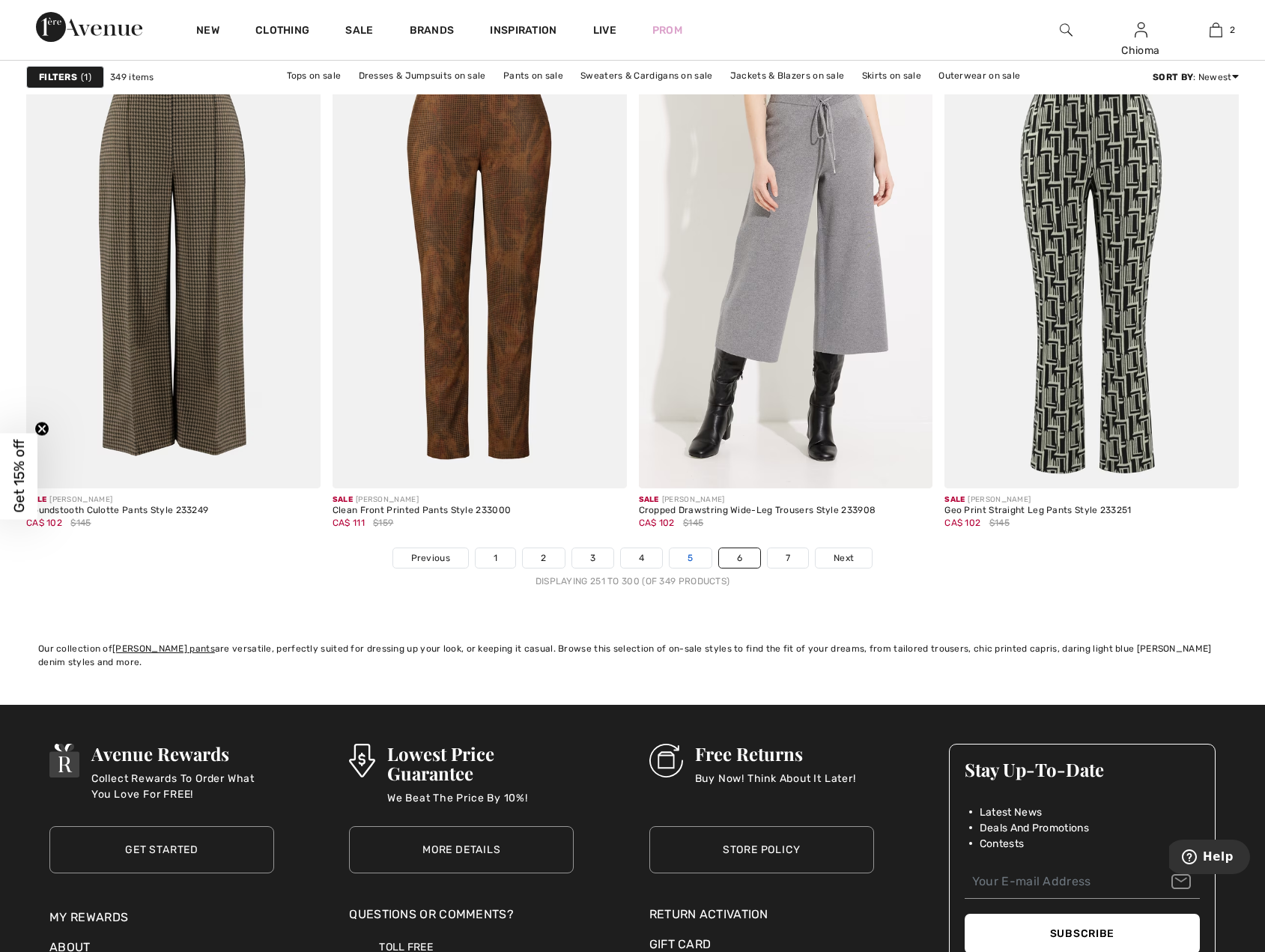
click at [691, 554] on link "5" at bounding box center [690, 558] width 42 height 19
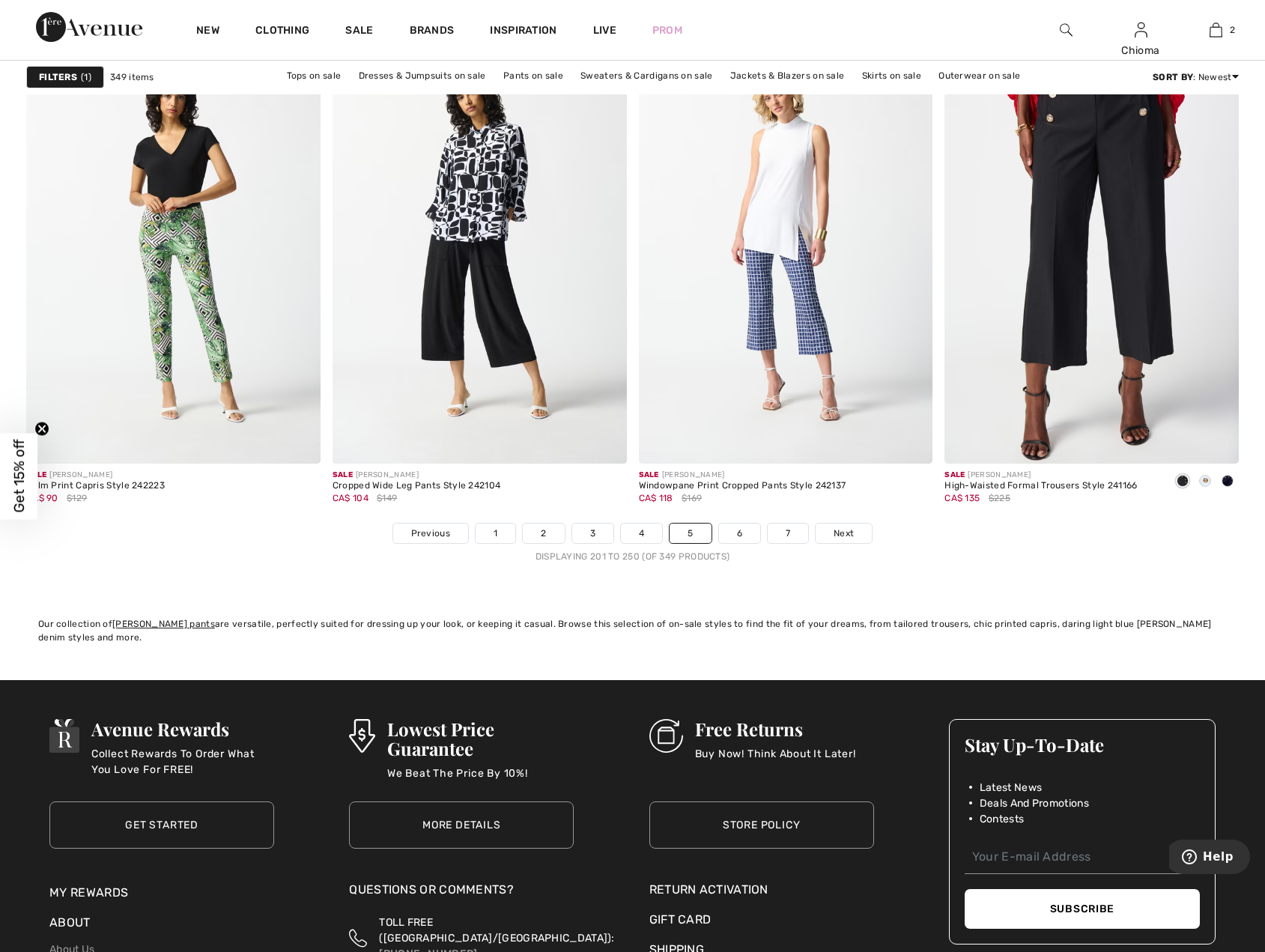
scroll to position [7718, 0]
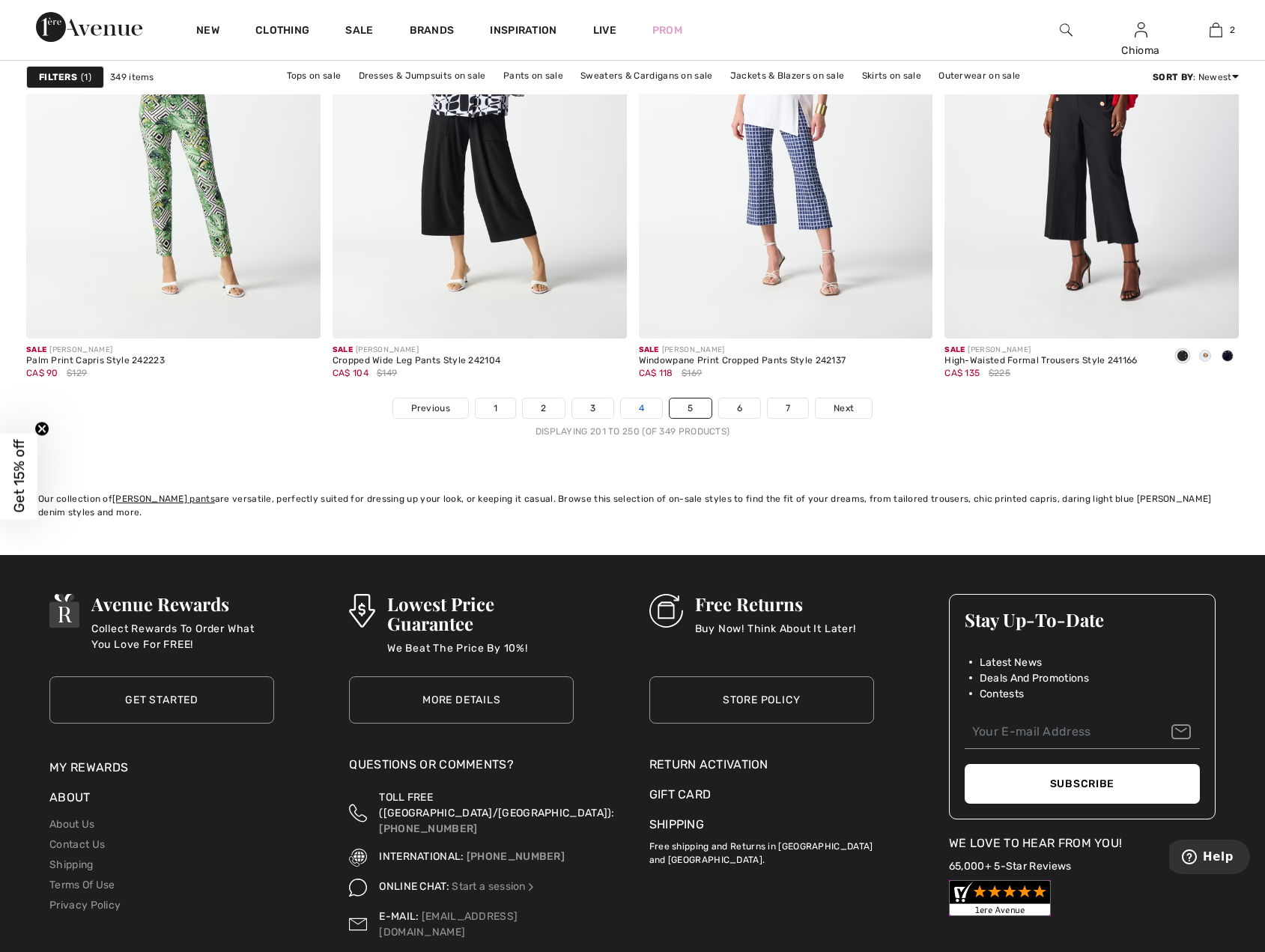
click at [642, 404] on link "4" at bounding box center [642, 408] width 42 height 19
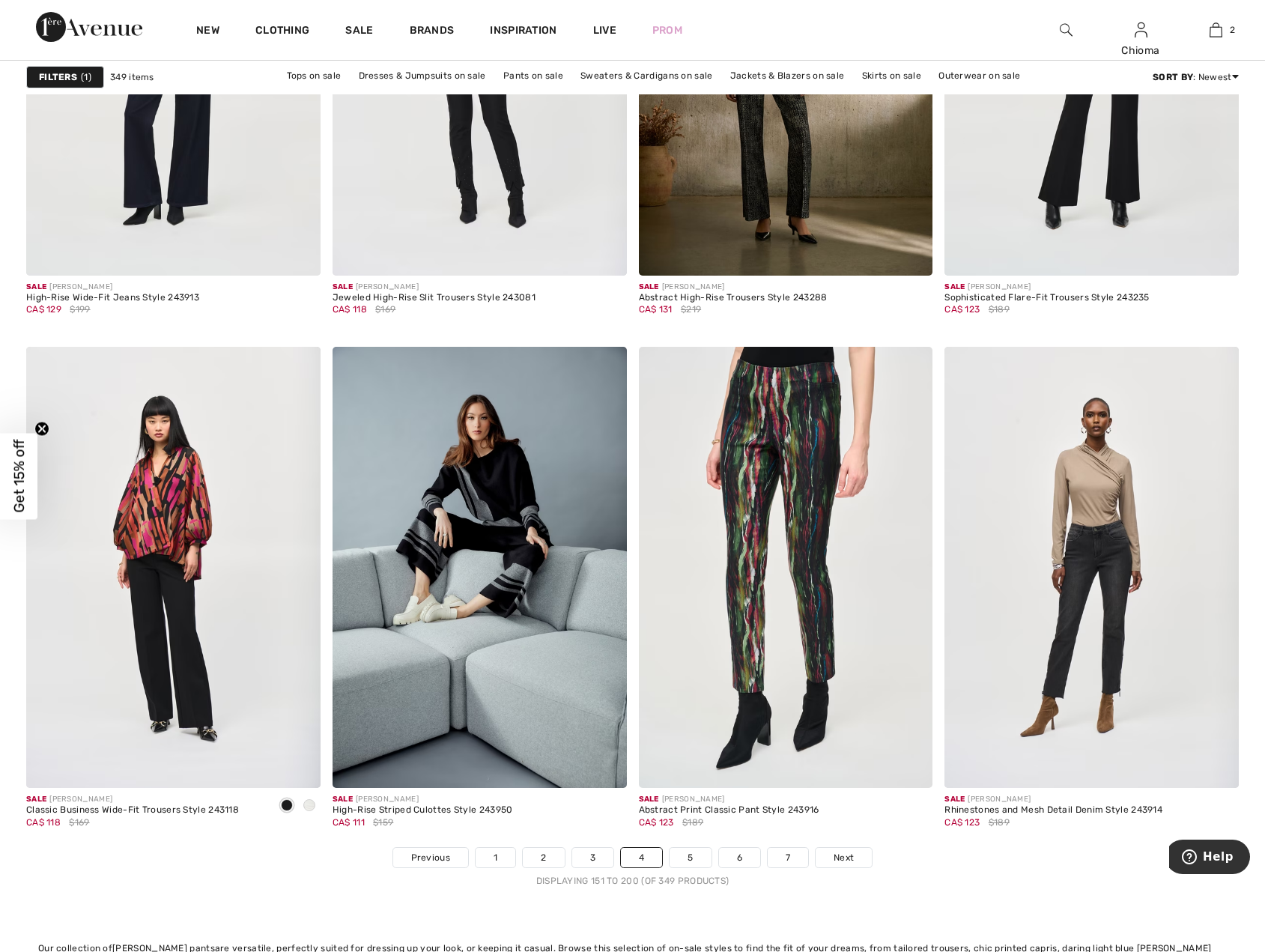
scroll to position [7718, 0]
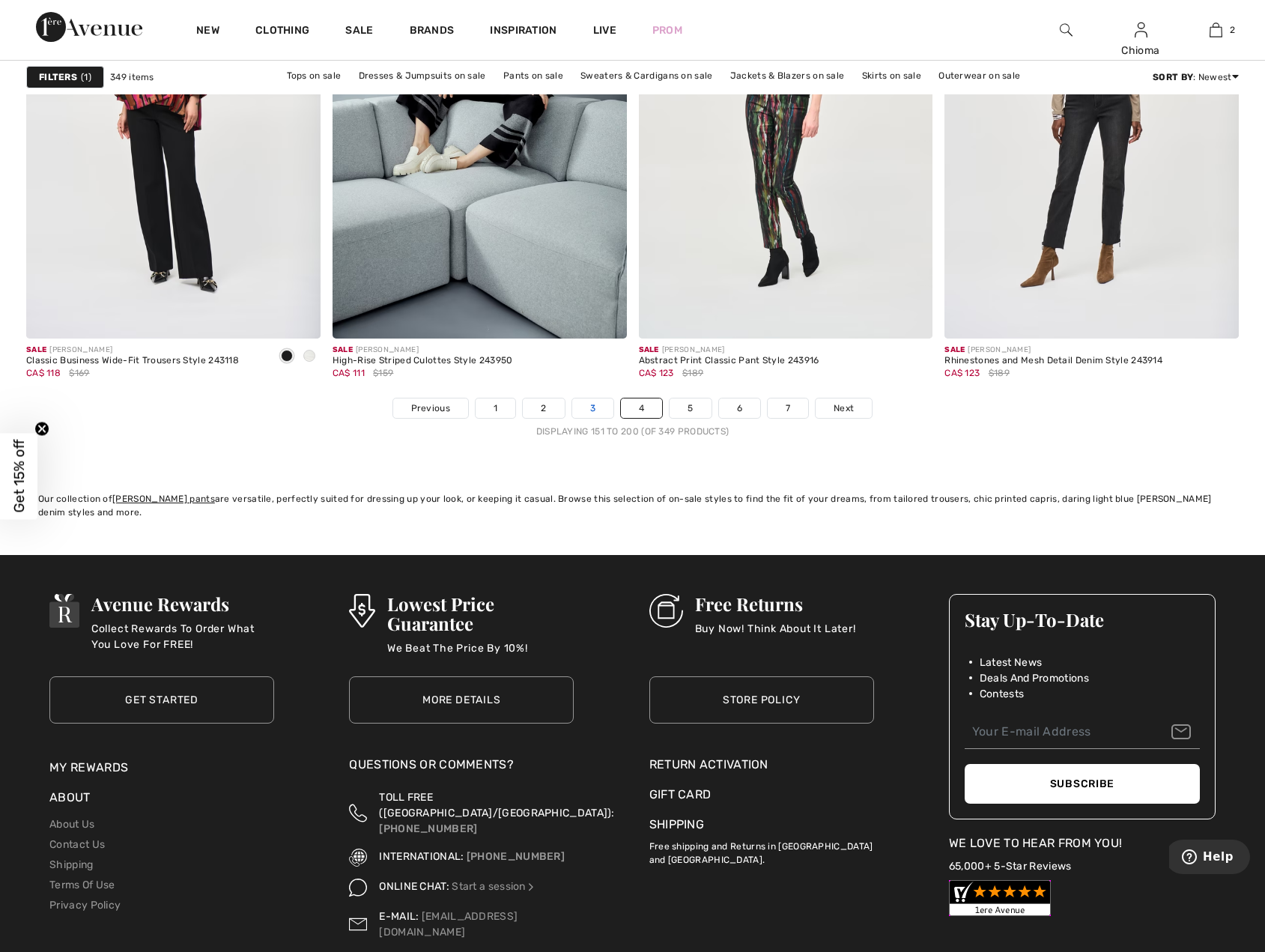
click at [586, 407] on link "3" at bounding box center [593, 408] width 42 height 19
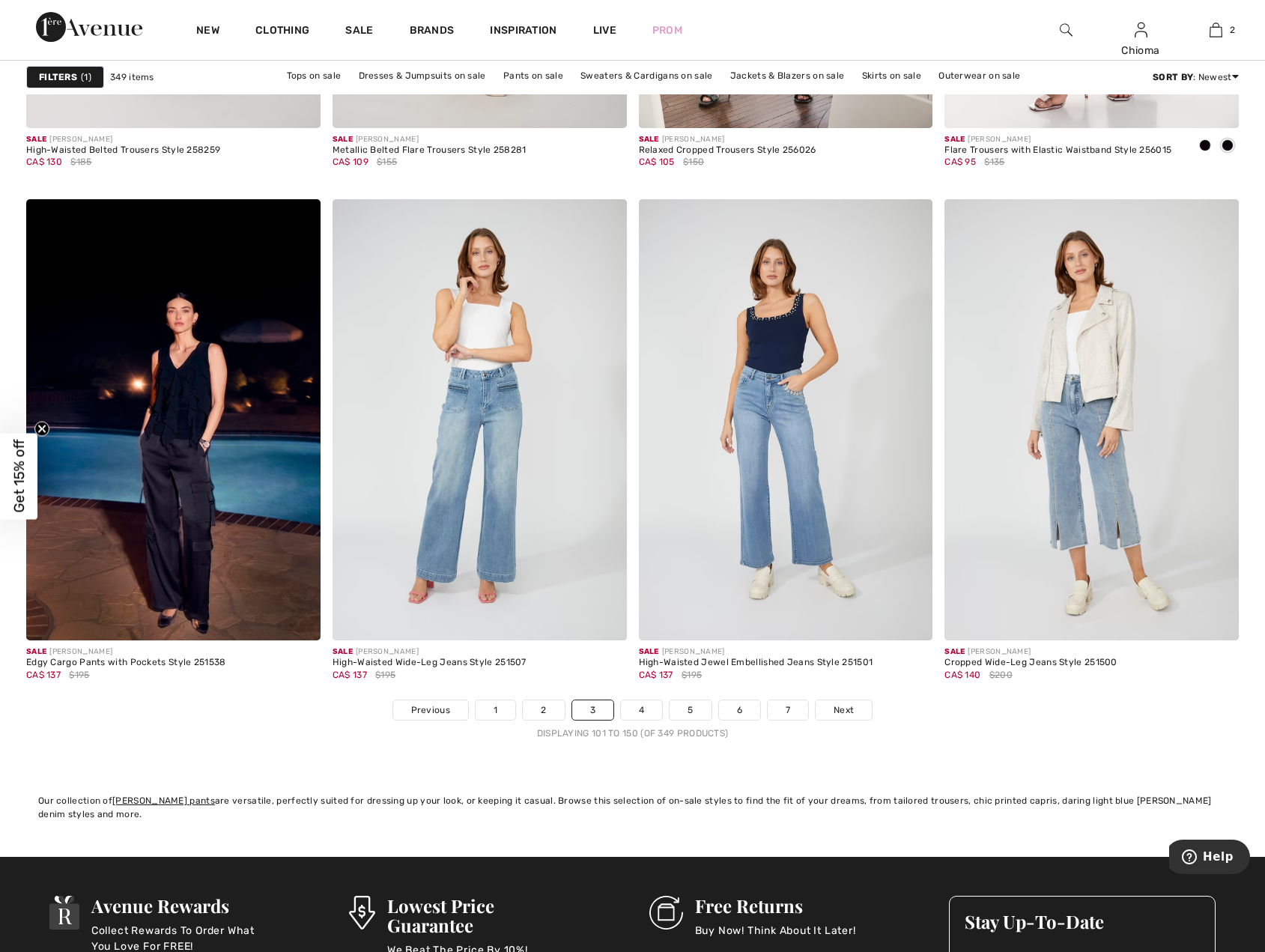
scroll to position [7417, 0]
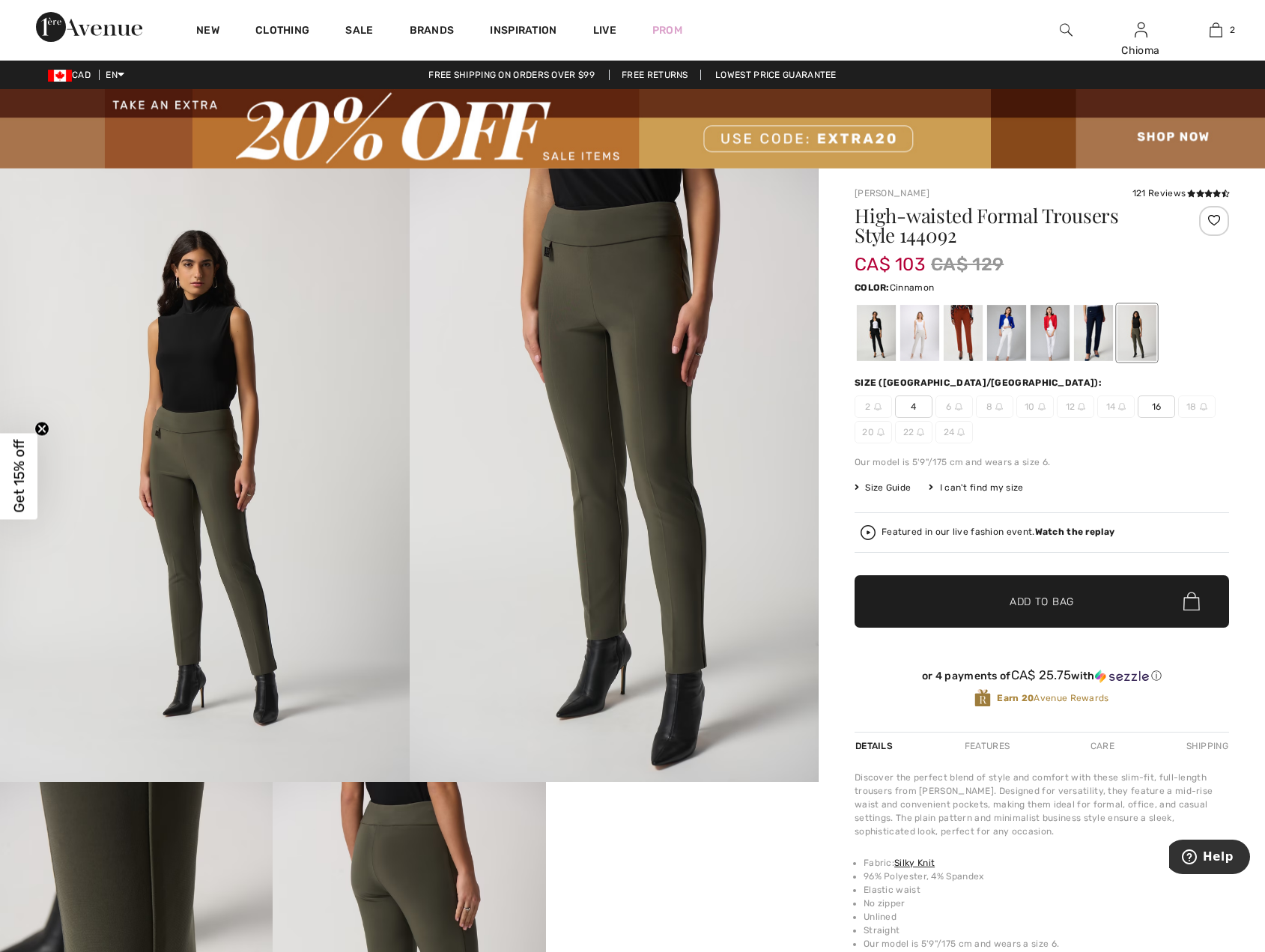
click at [969, 343] on div at bounding box center [963, 332] width 39 height 56
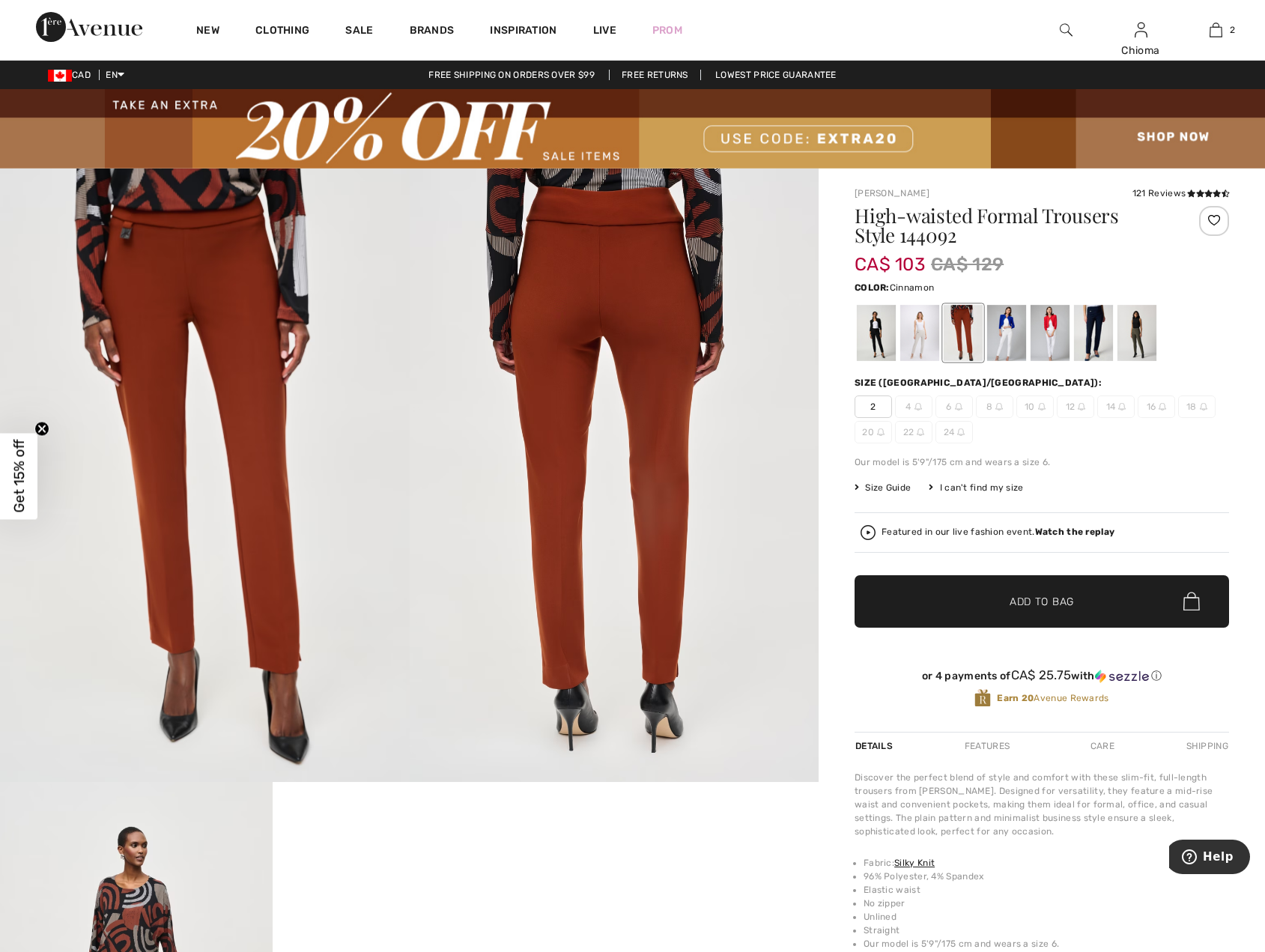
click at [1062, 30] on img at bounding box center [1066, 30] width 13 height 18
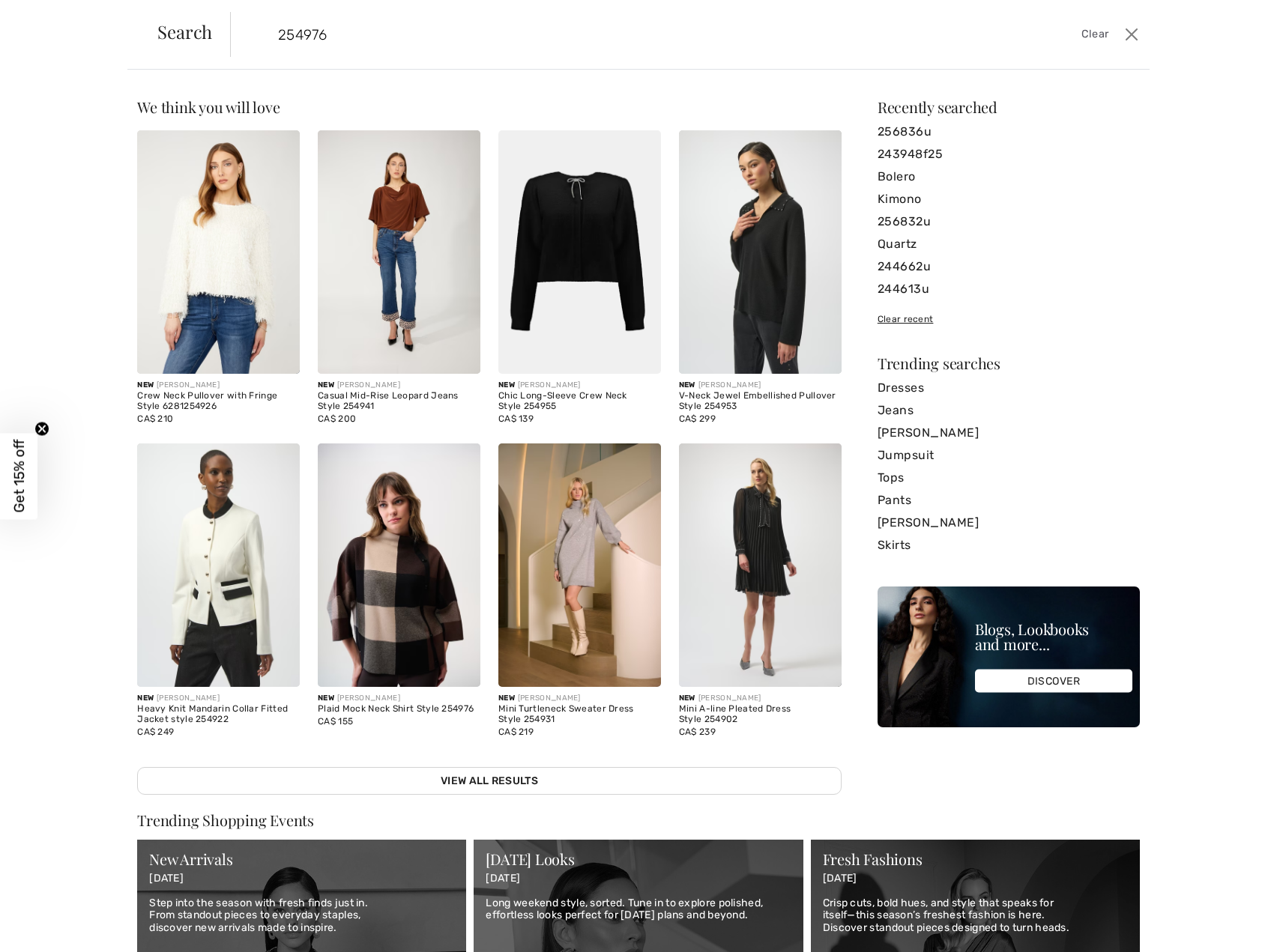
type input "254976"
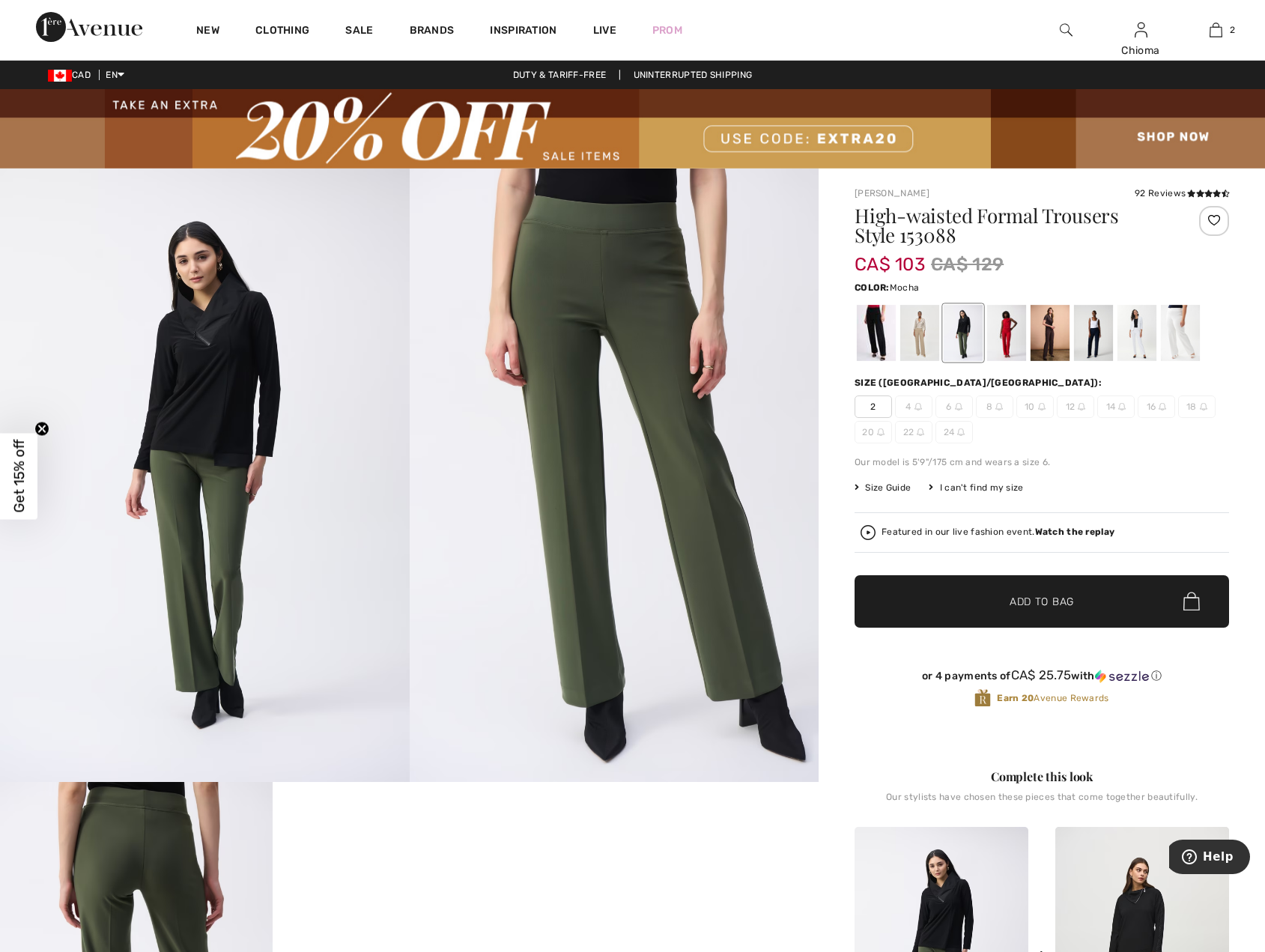
click at [1047, 331] on div at bounding box center [1051, 332] width 39 height 56
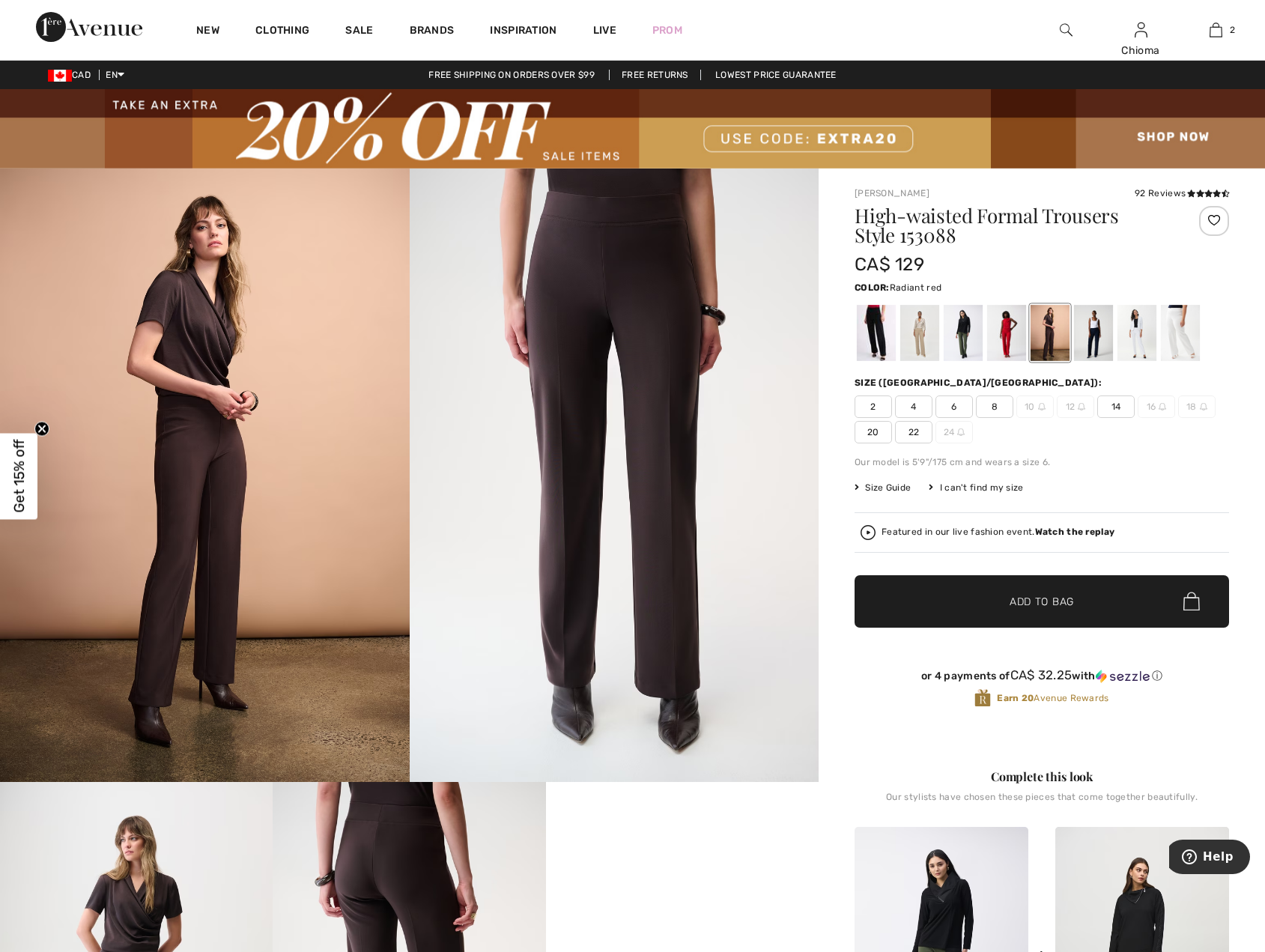
click at [1000, 335] on div at bounding box center [1006, 332] width 39 height 56
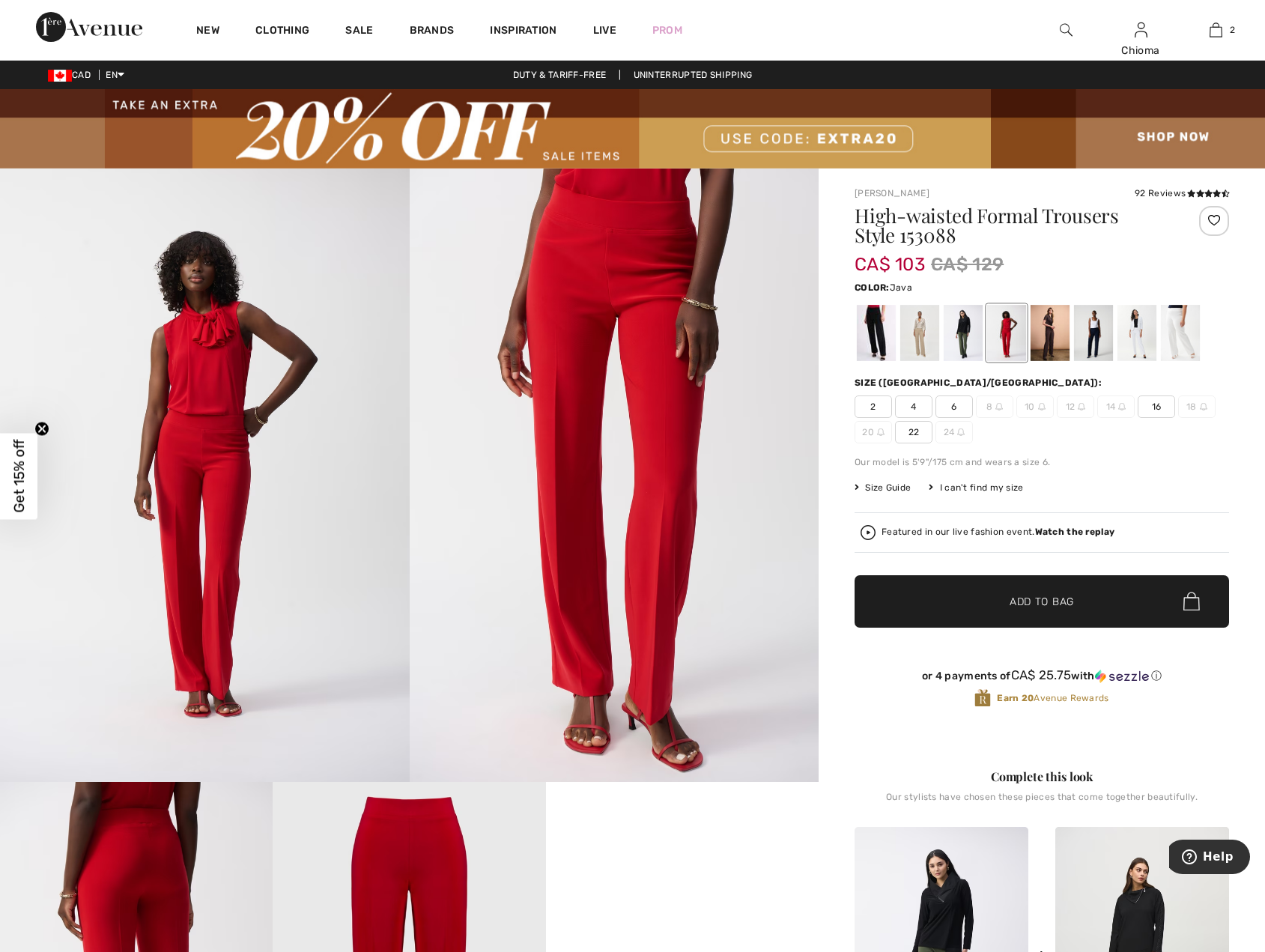
click at [916, 343] on div at bounding box center [920, 332] width 39 height 56
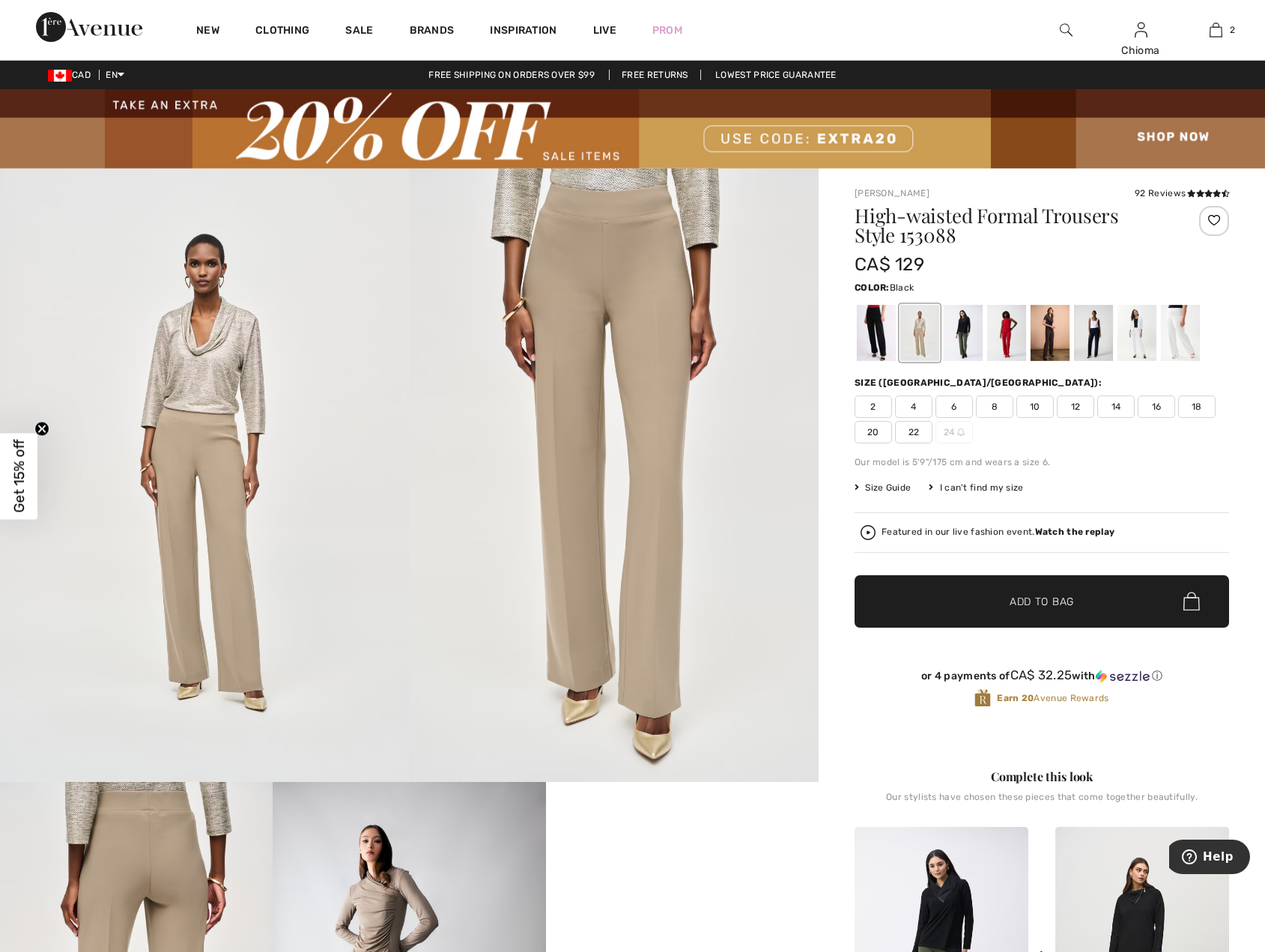
click at [869, 344] on div at bounding box center [876, 332] width 39 height 56
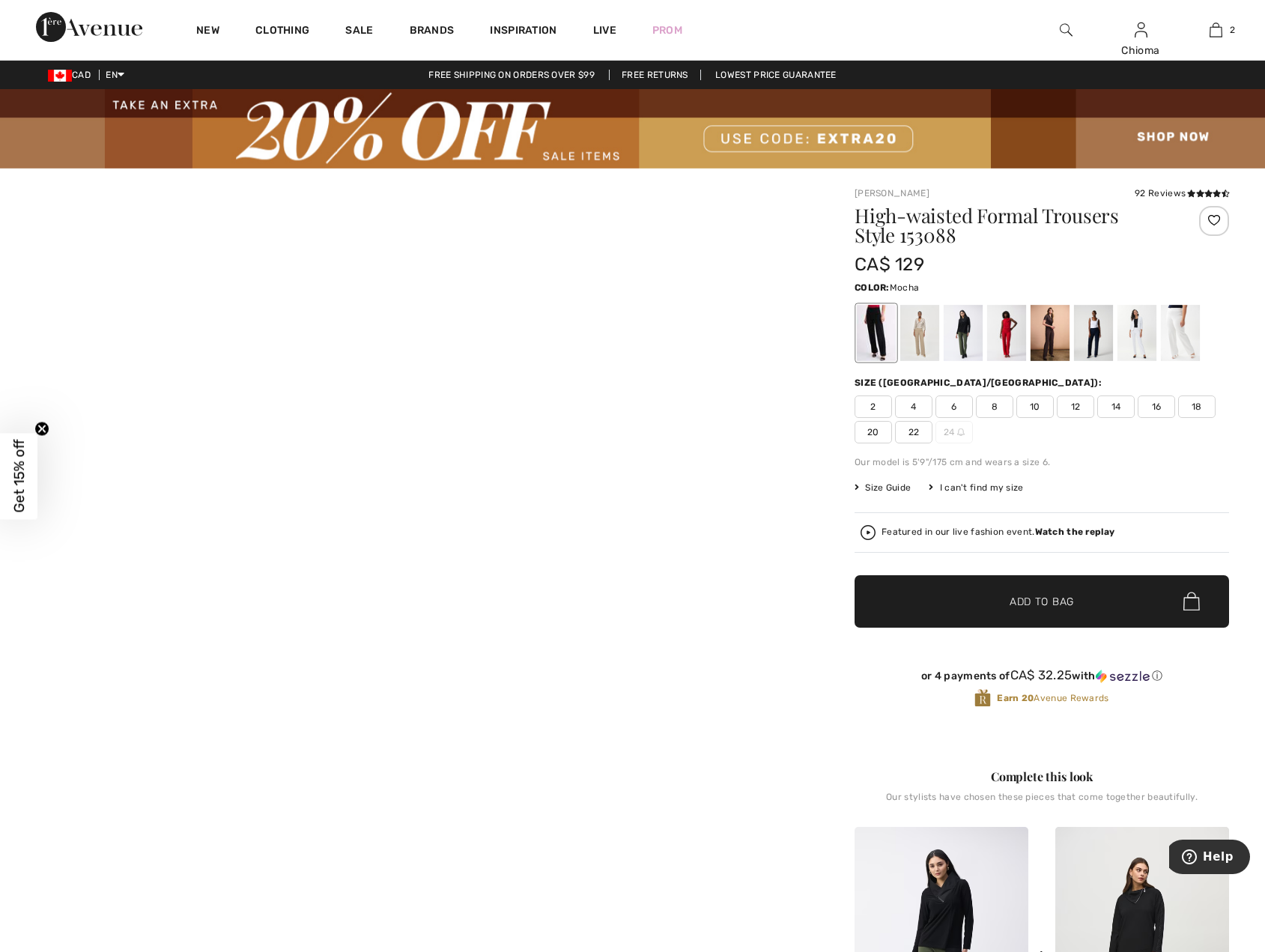
click at [1047, 336] on div at bounding box center [1051, 332] width 39 height 56
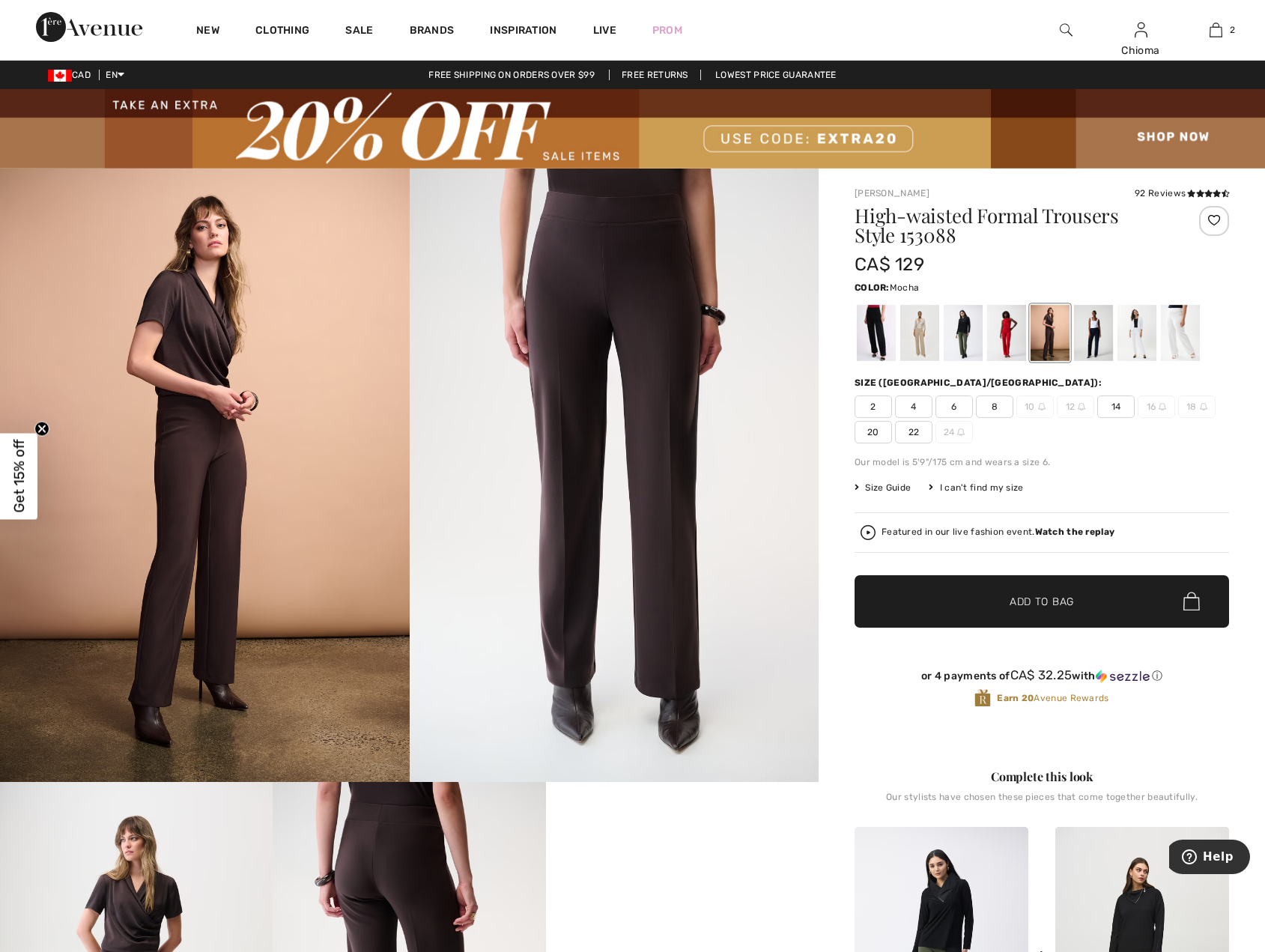
click at [863, 434] on span "20" at bounding box center [873, 432] width 38 height 22
click at [1030, 599] on span "Add to Bag" at bounding box center [1042, 601] width 65 height 16
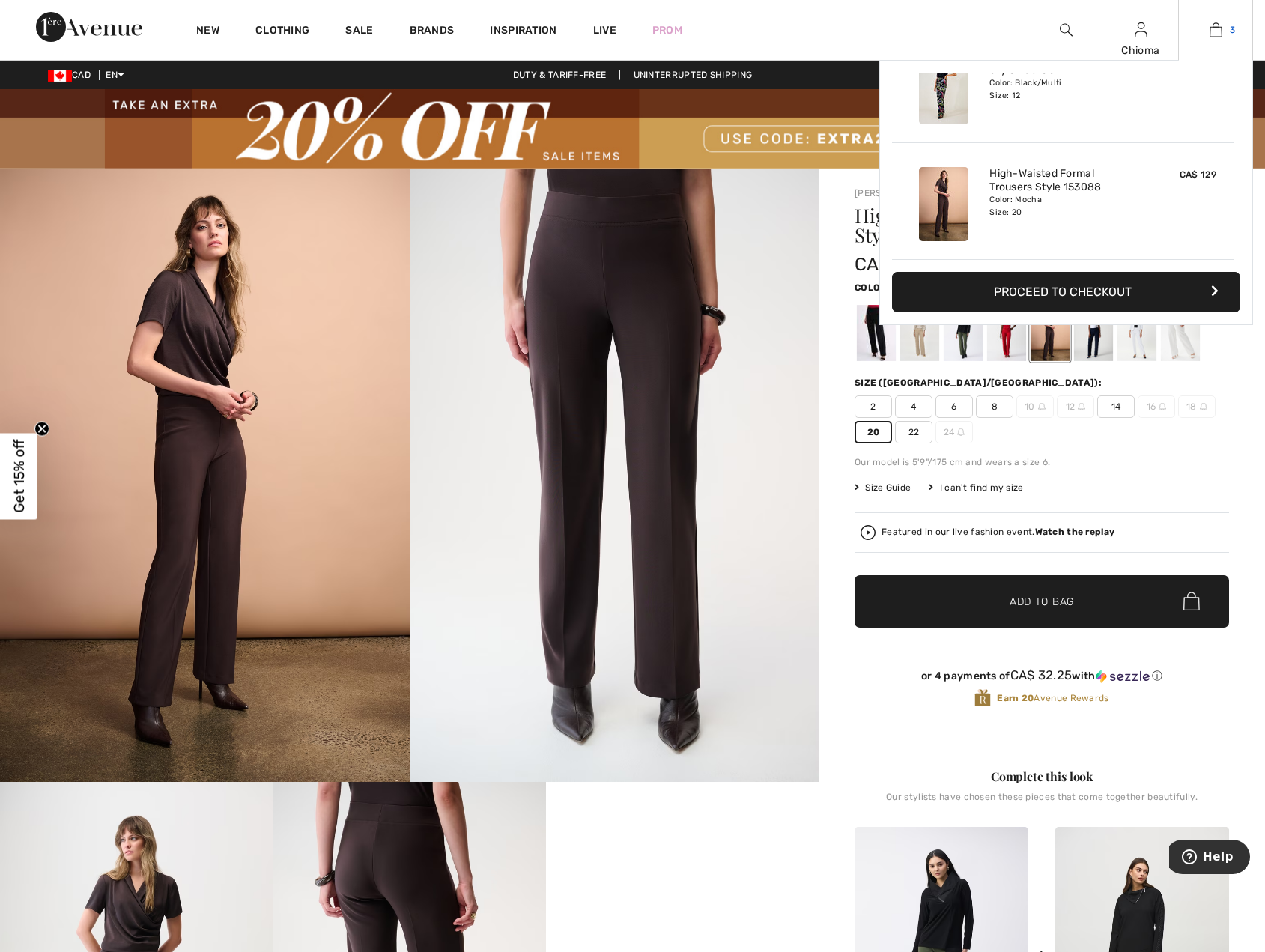
click at [1213, 30] on img at bounding box center [1216, 30] width 13 height 18
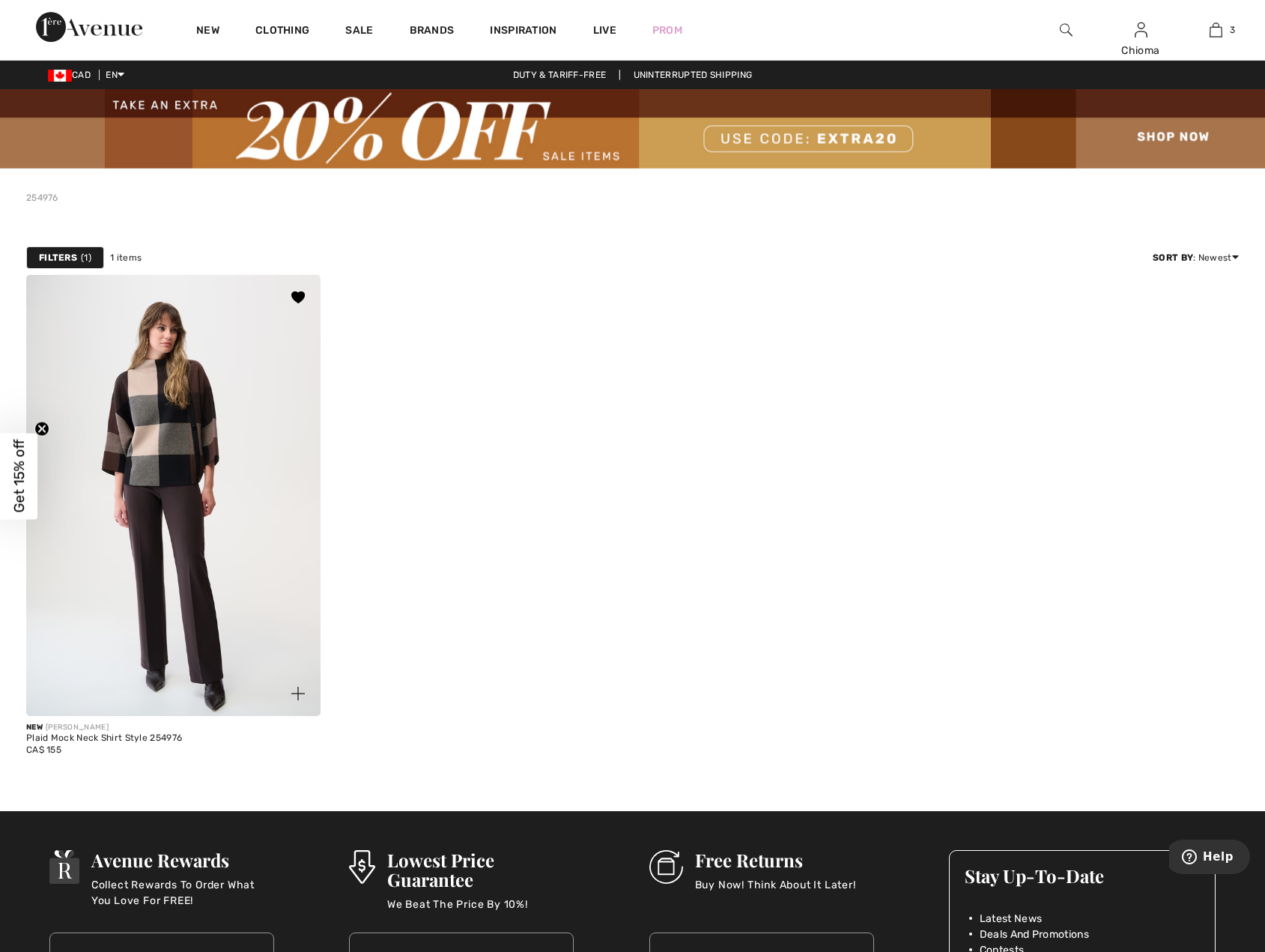
click at [200, 429] on img at bounding box center [173, 496] width 295 height 441
